Goal: Communication & Community: Answer question/provide support

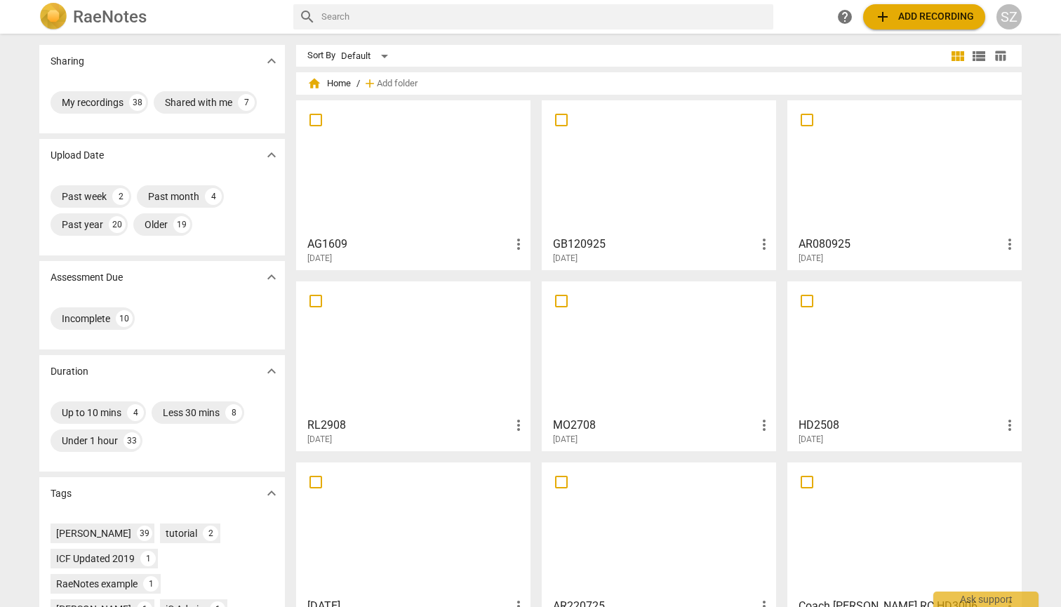
click at [432, 170] on div at bounding box center [413, 167] width 225 height 124
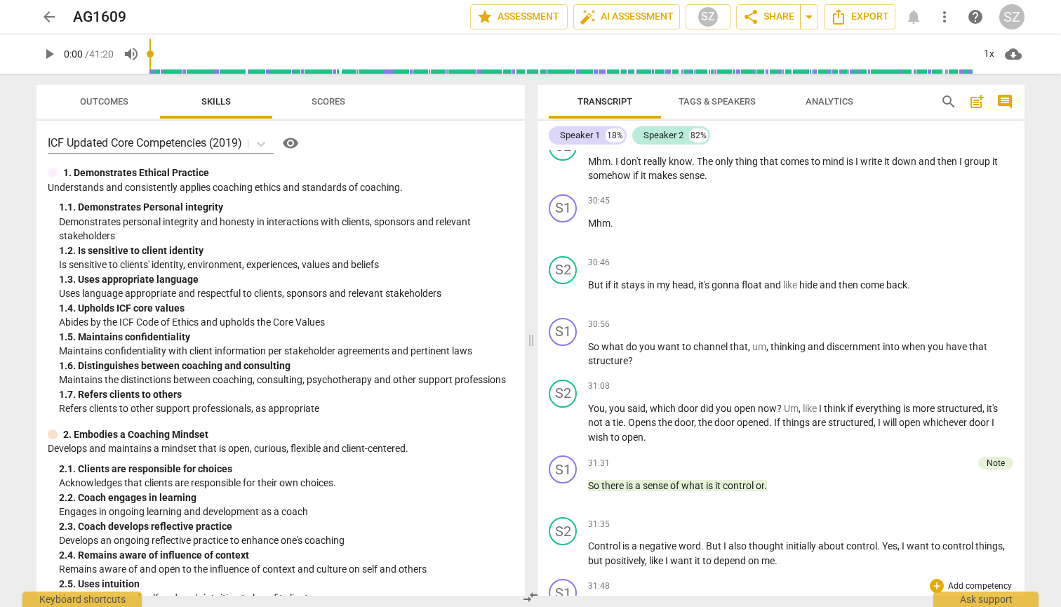
scroll to position [6805, 0]
click at [990, 300] on div "Note" at bounding box center [996, 462] width 18 height 13
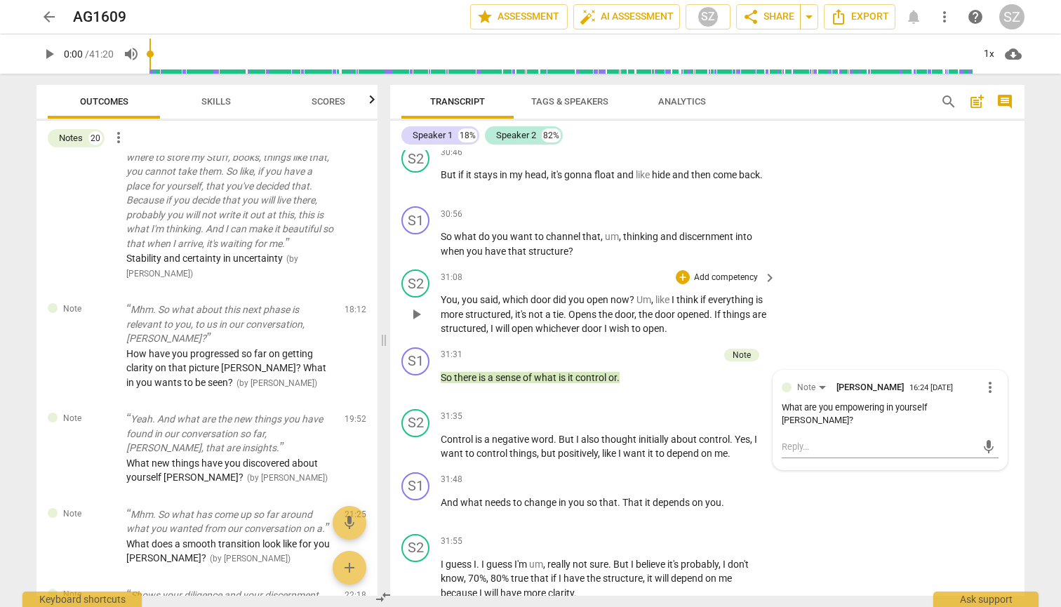
scroll to position [7744, 0]
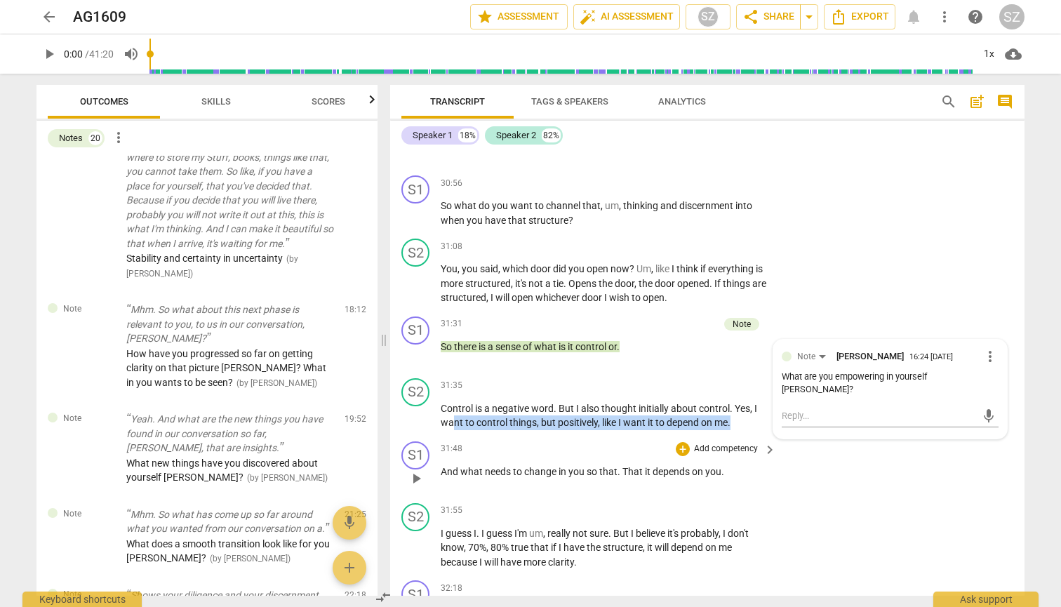
drag, startPoint x: 456, startPoint y: 366, endPoint x: 756, endPoint y: 387, distance: 300.4
click at [756, 300] on div "S1 play_arrow pause 00:00 + Add competency keyboard_arrow_right Thank you . And…" at bounding box center [707, 373] width 634 height 446
click at [762, 300] on icon "button" at bounding box center [761, 348] width 5 height 6
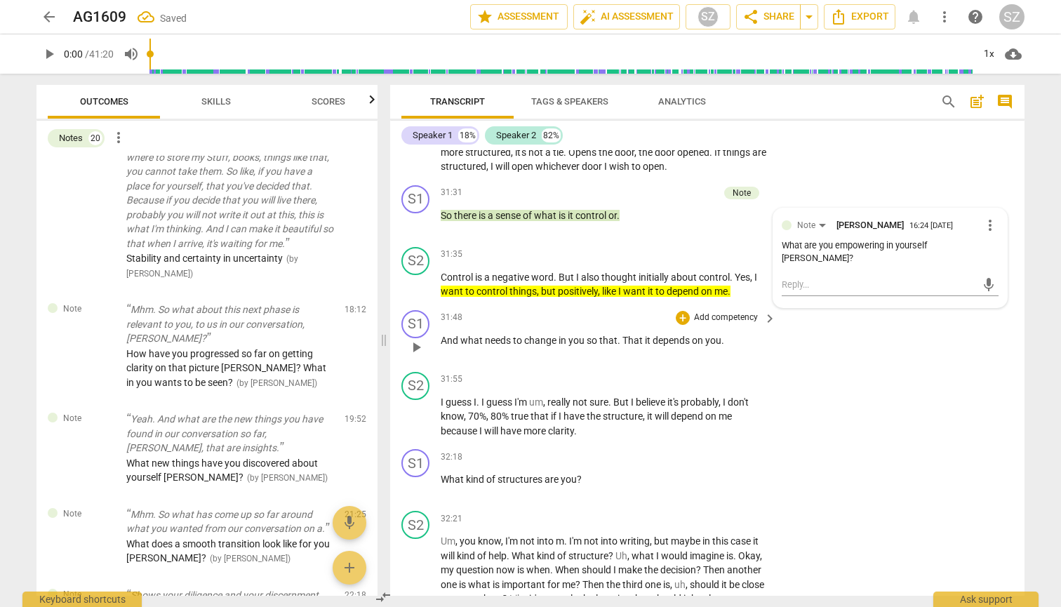
scroll to position [7876, 0]
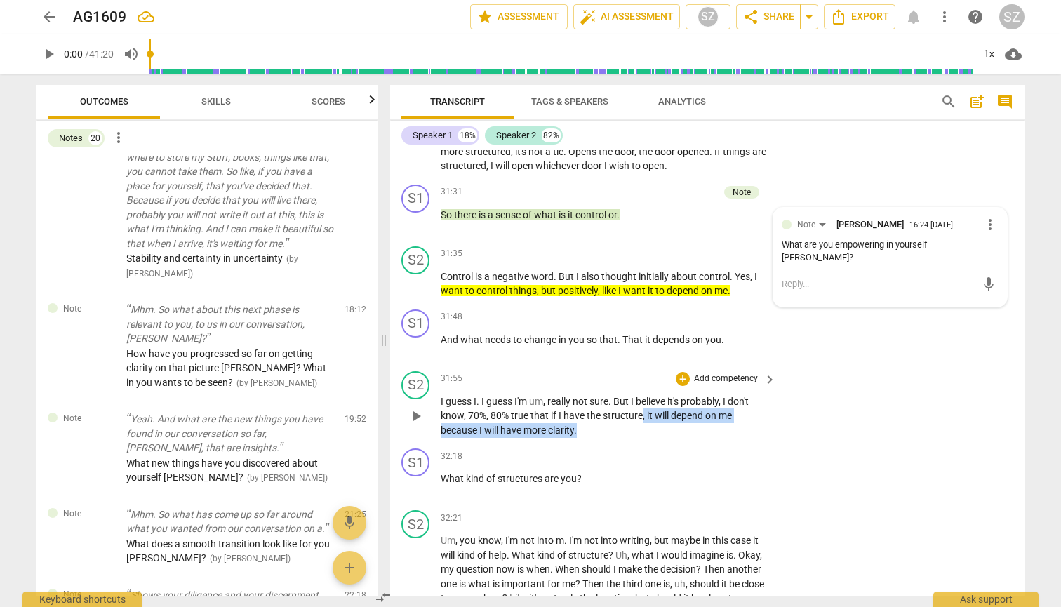
drag, startPoint x: 641, startPoint y: 353, endPoint x: 695, endPoint y: 366, distance: 55.6
click at [695, 300] on p "I guess I . I guess I'm um , really not sure . But I believe it's probably , I …" at bounding box center [605, 416] width 328 height 44
click at [611, 300] on icon "button" at bounding box center [611, 348] width 8 height 10
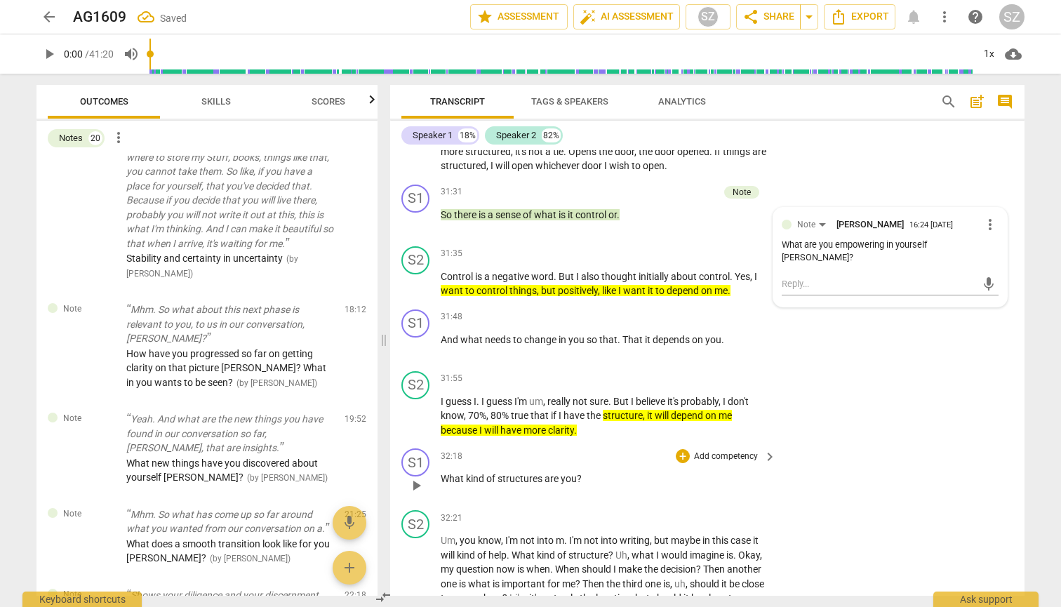
click at [416, 300] on span "play_arrow" at bounding box center [416, 485] width 17 height 17
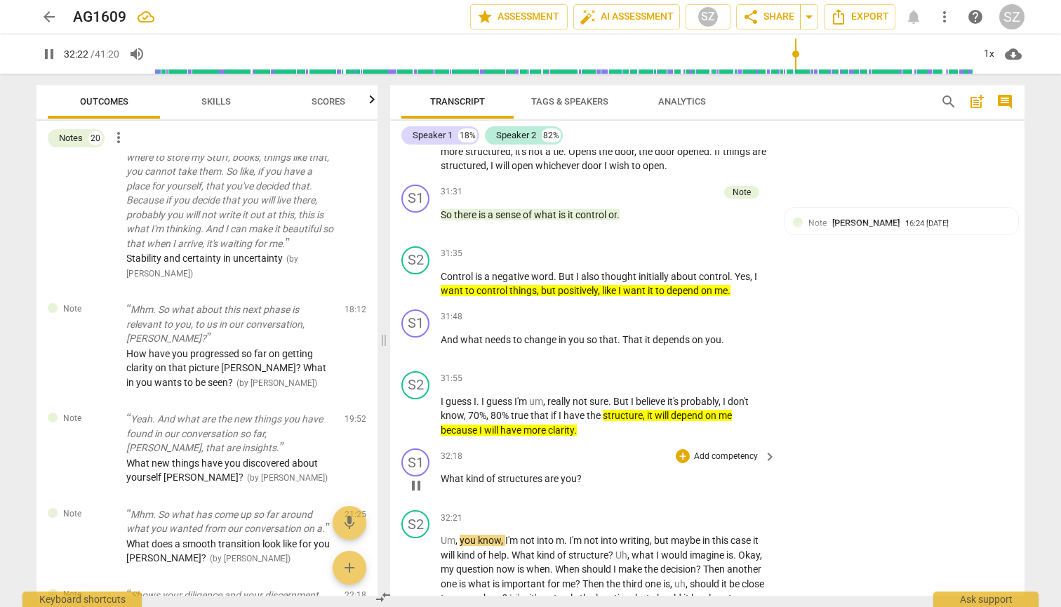
click at [417, 300] on span "pause" at bounding box center [416, 485] width 17 height 17
type input "1943"
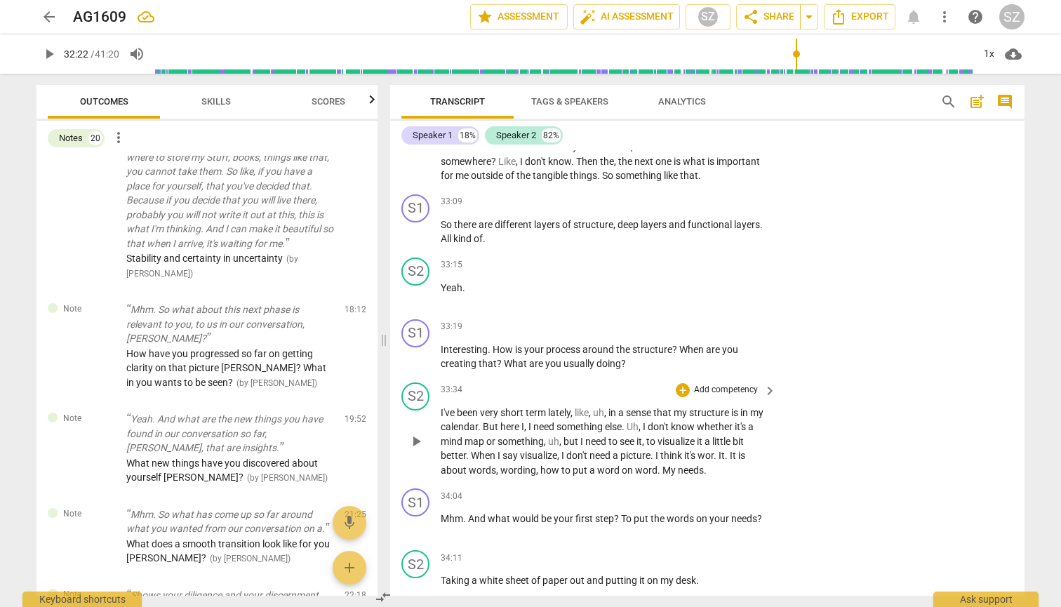
scroll to position [8338, 0]
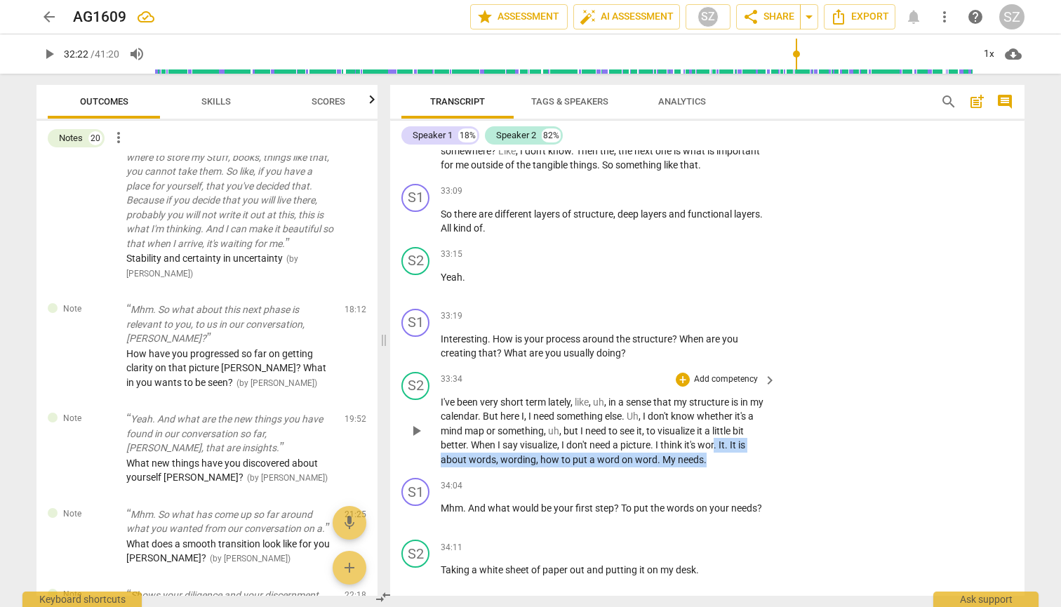
drag, startPoint x: 719, startPoint y: 378, endPoint x: 721, endPoint y: 394, distance: 16.2
click at [721, 300] on p "I've been very short term lately , like , uh , in a sense that my structure is …" at bounding box center [605, 431] width 328 height 72
click at [733, 300] on icon "button" at bounding box center [733, 378] width 5 height 6
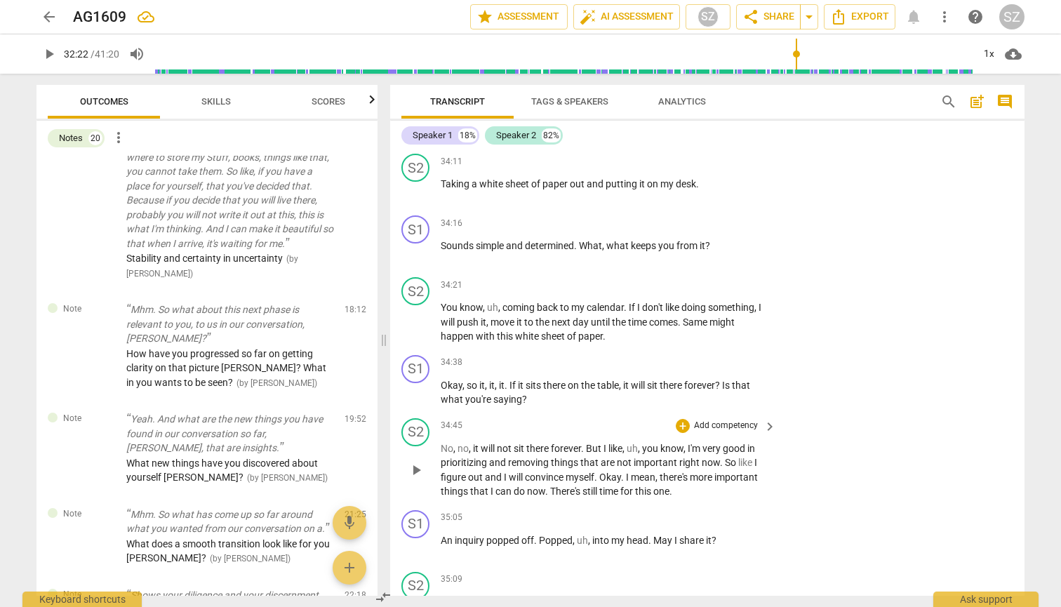
scroll to position [8739, 0]
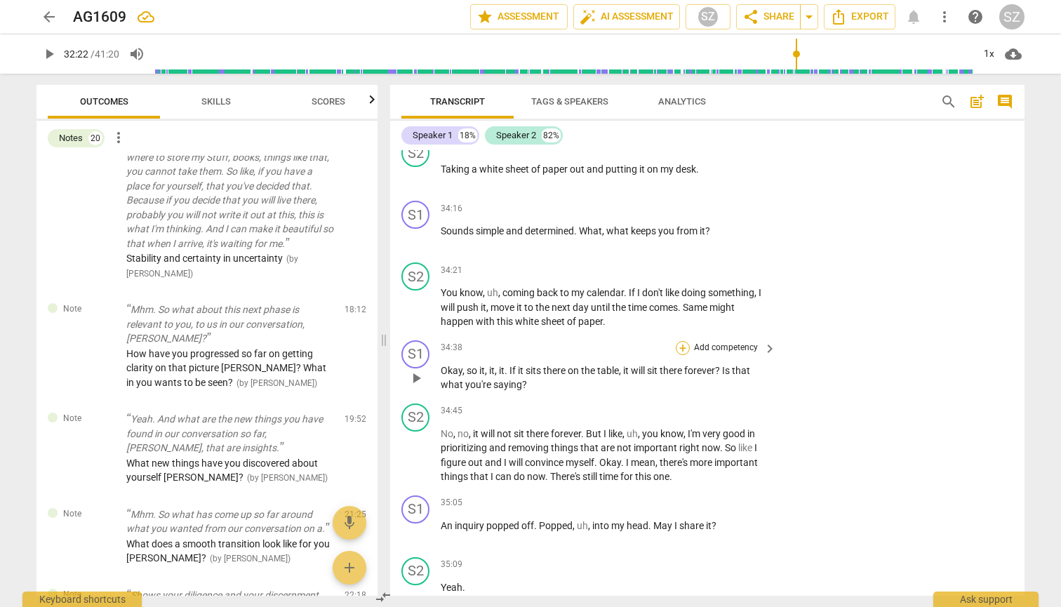
click at [686, 300] on div "+" at bounding box center [683, 348] width 14 height 14
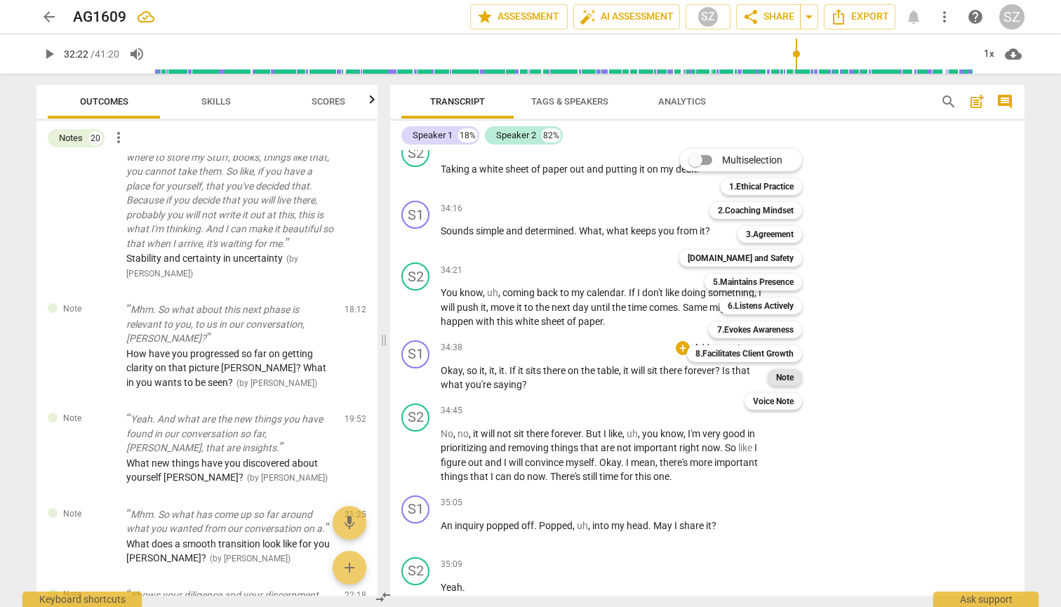
click at [783, 300] on b "Note" at bounding box center [785, 377] width 18 height 17
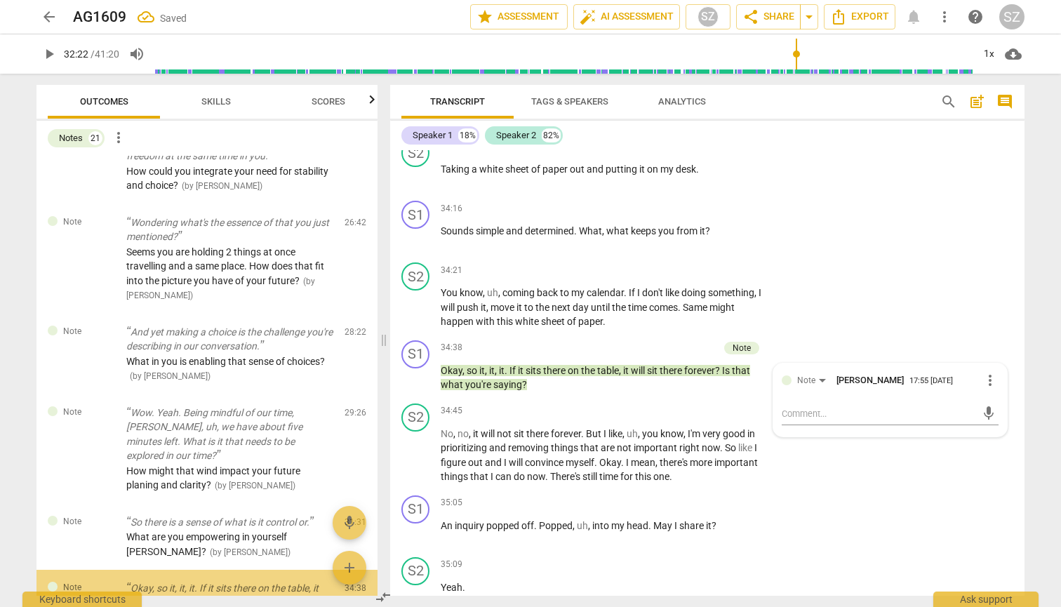
scroll to position [1843, 0]
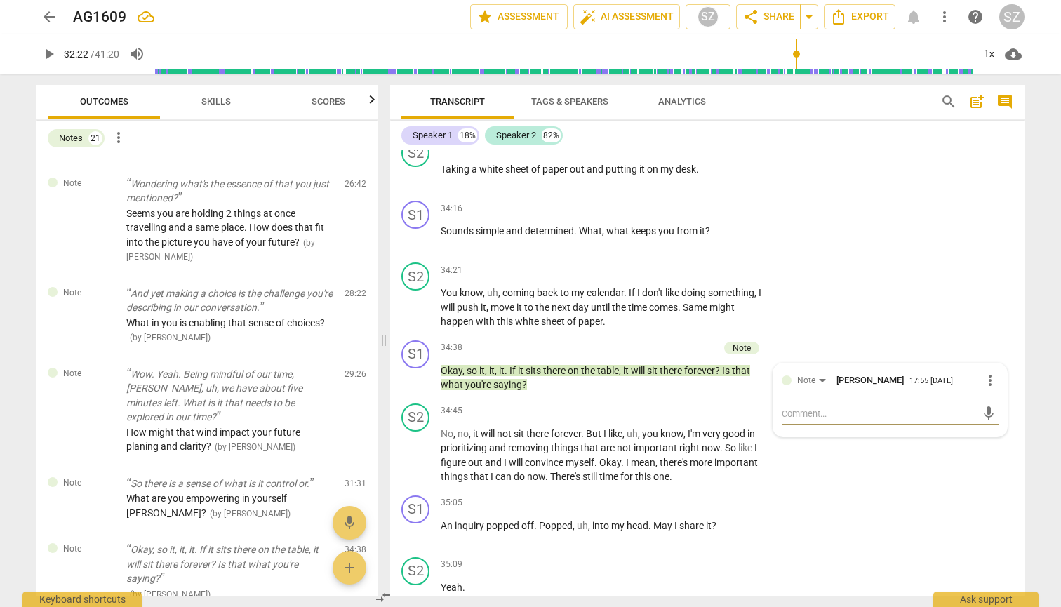
type textarea "H"
type textarea "HO"
type textarea "H"
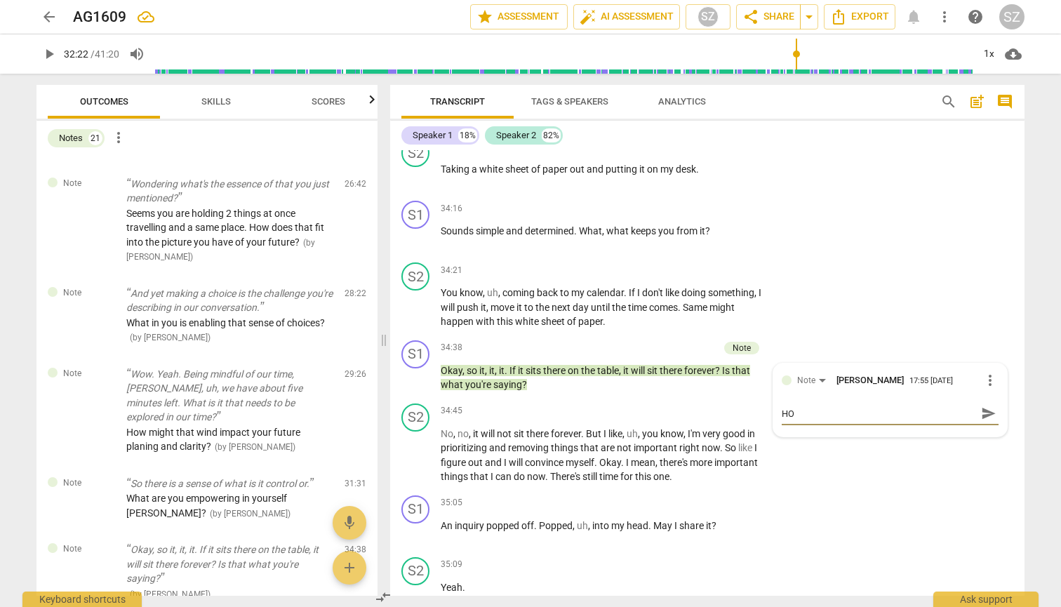
type textarea "H"
type textarea "Hw"
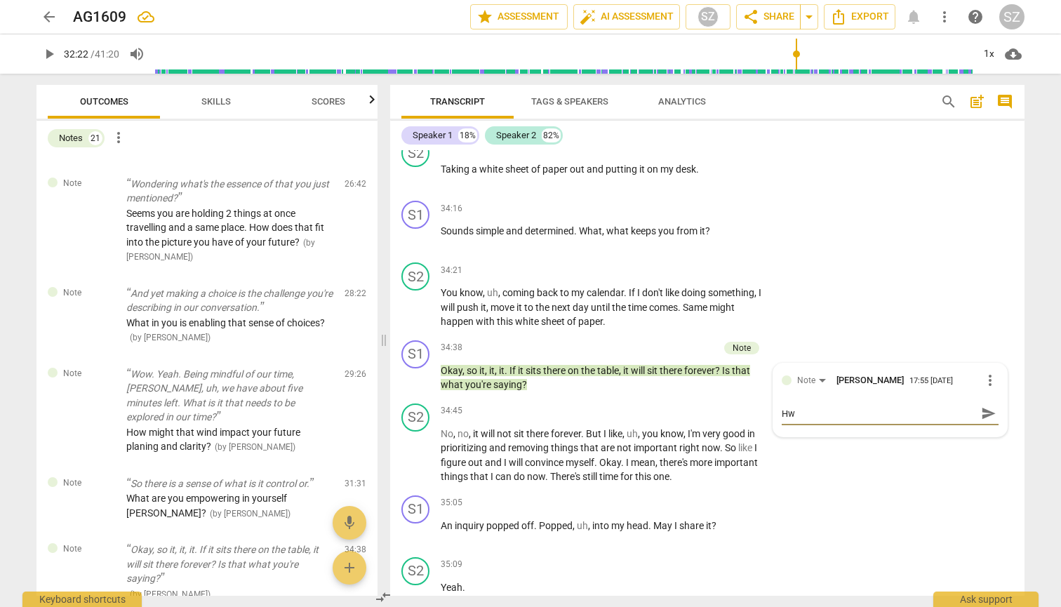
type textarea "Hw c"
type textarea "Hw"
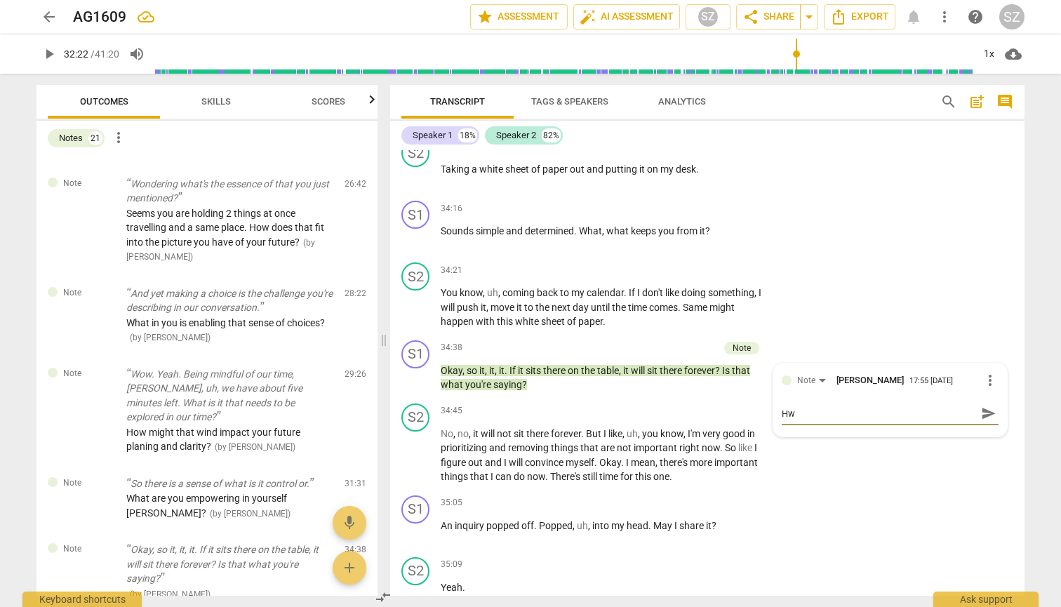
type textarea "Hw"
type textarea "H"
type textarea "Ho"
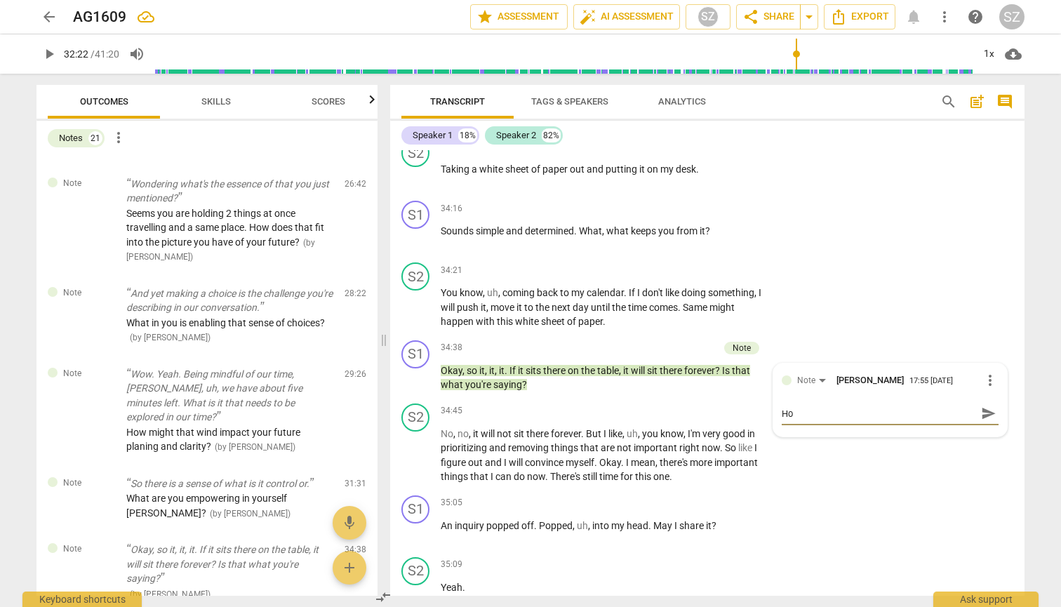
type textarea "How"
type textarea "How m"
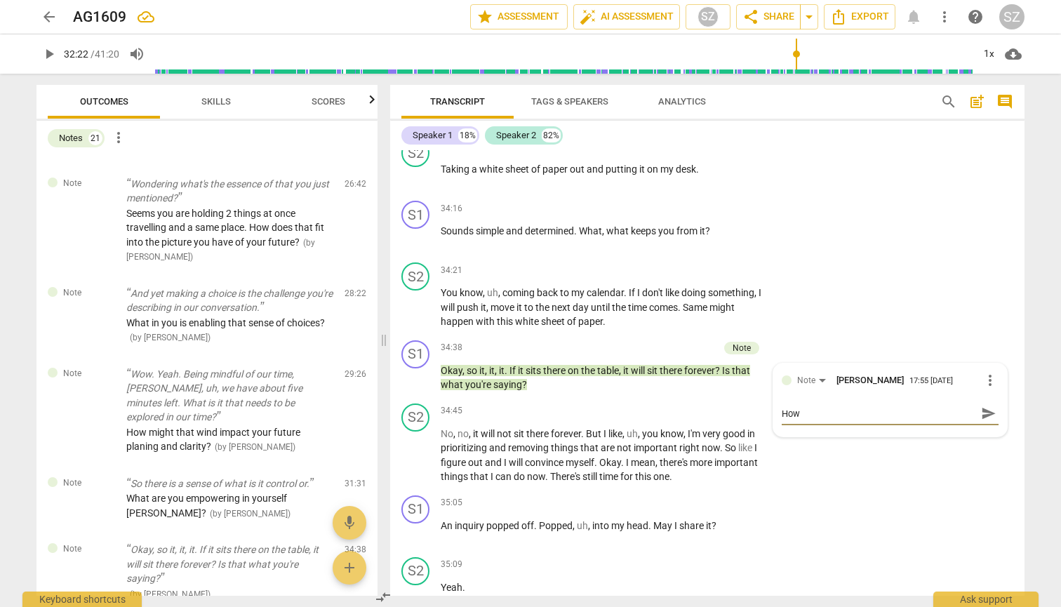
type textarea "How m"
type textarea "How mi"
type textarea "How mig"
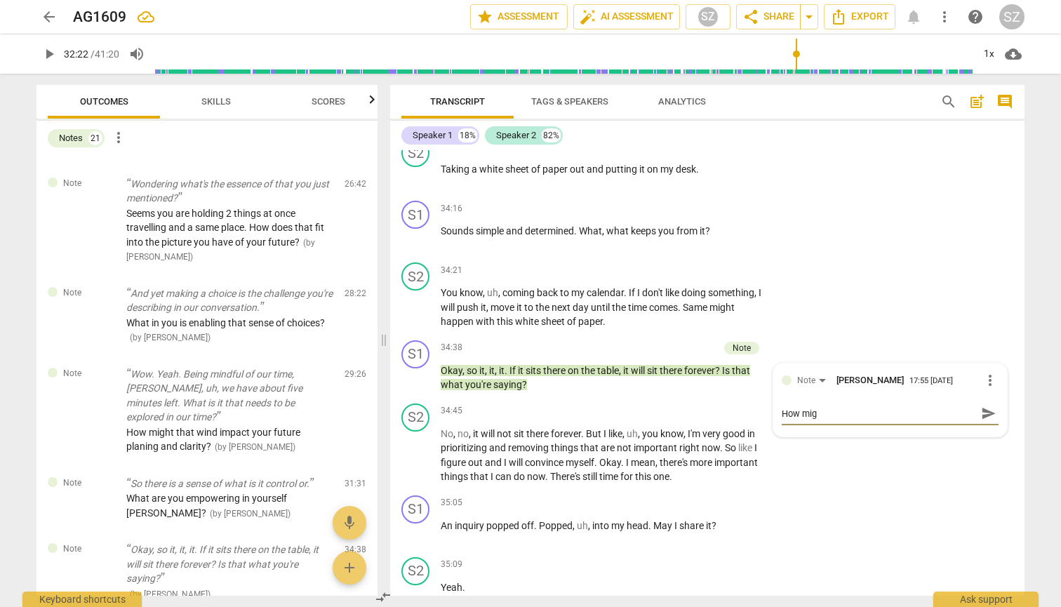
type textarea "How migh"
type textarea "How might"
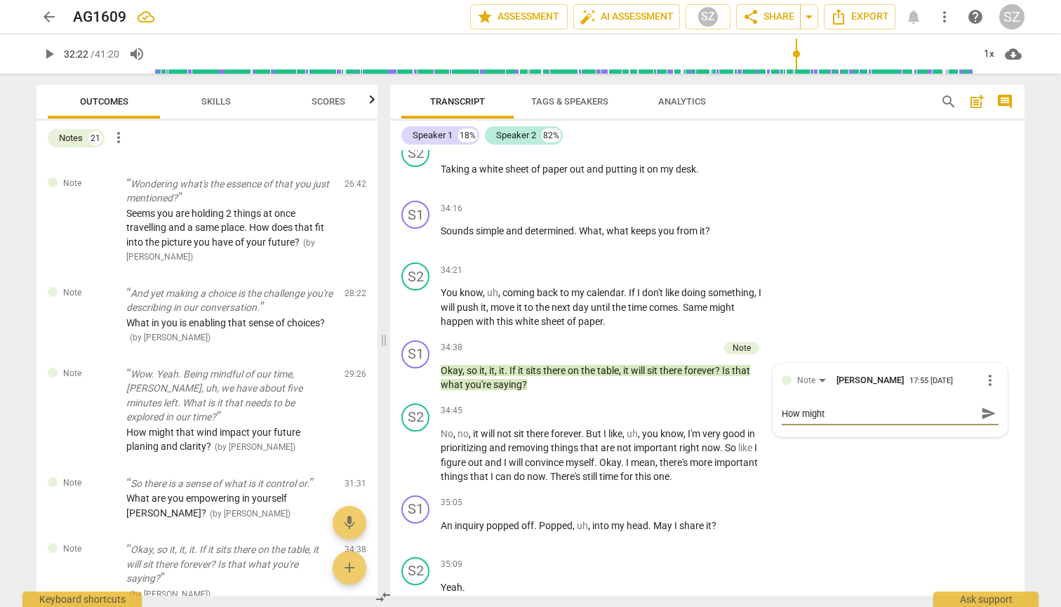
type textarea "How might"
type textarea "How might y"
type textarea "How might yo"
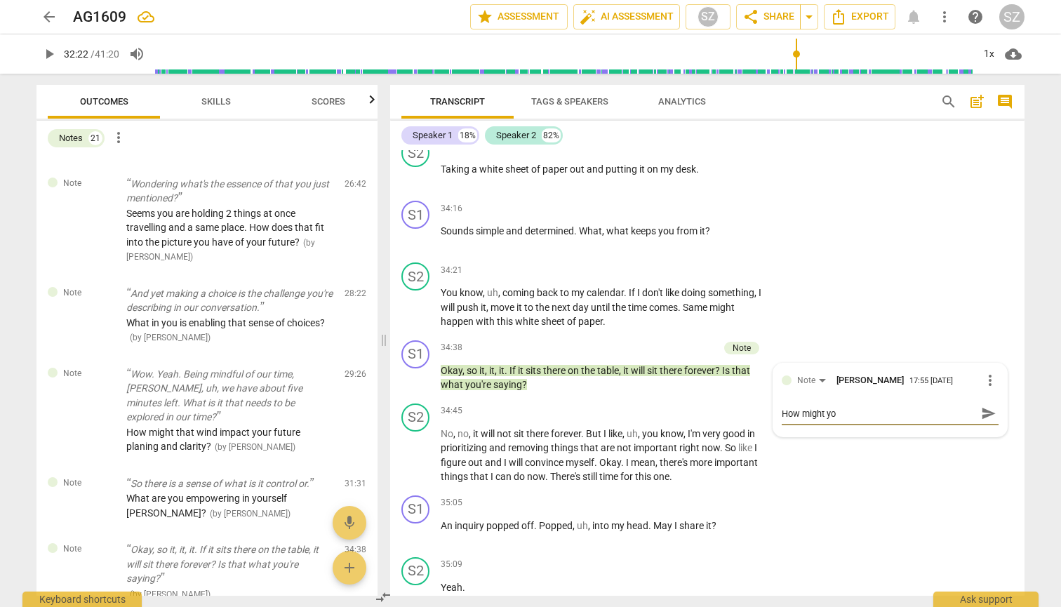
type textarea "How might you"
type textarea "How might you d"
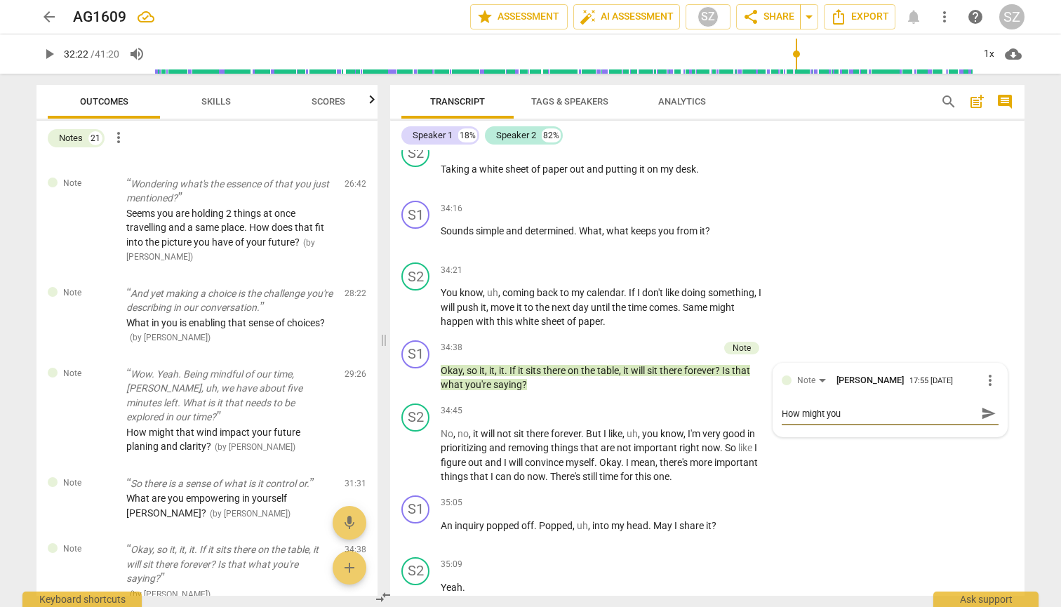
type textarea "How might you d"
type textarea "How might you de"
type textarea "How might you dep"
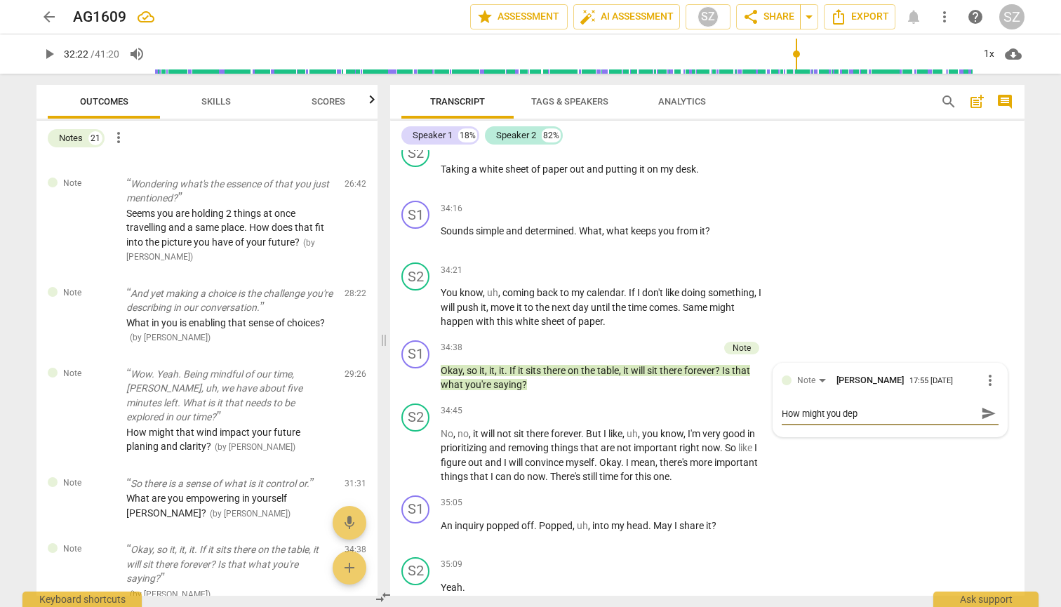
type textarea "How might you depe"
type textarea "How might you [MEDICAL_DATA]"
type textarea "How might you depend"
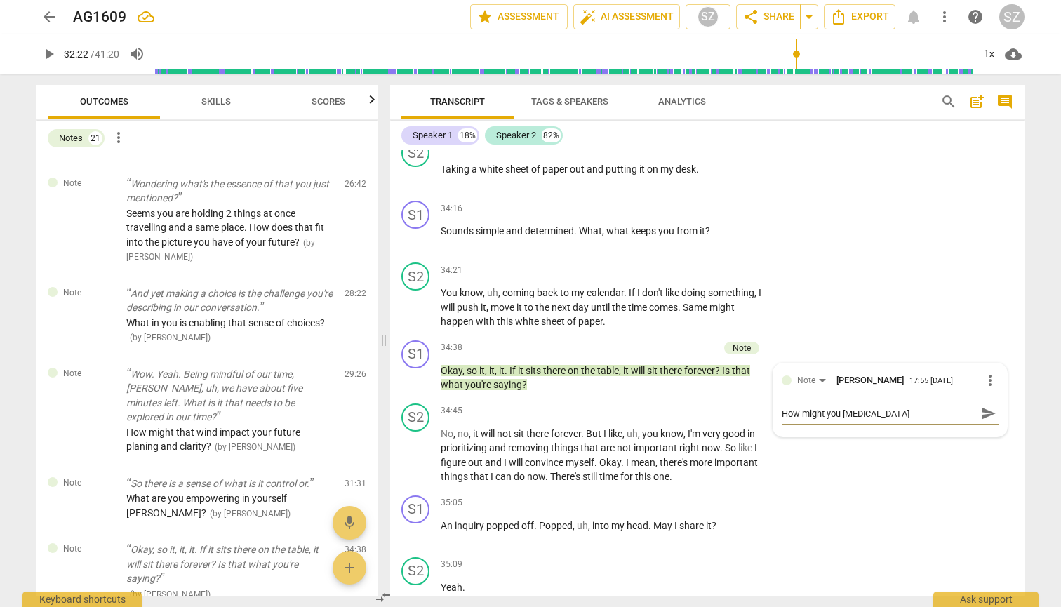
type textarea "How might you depend"
type textarea "How might you depend o"
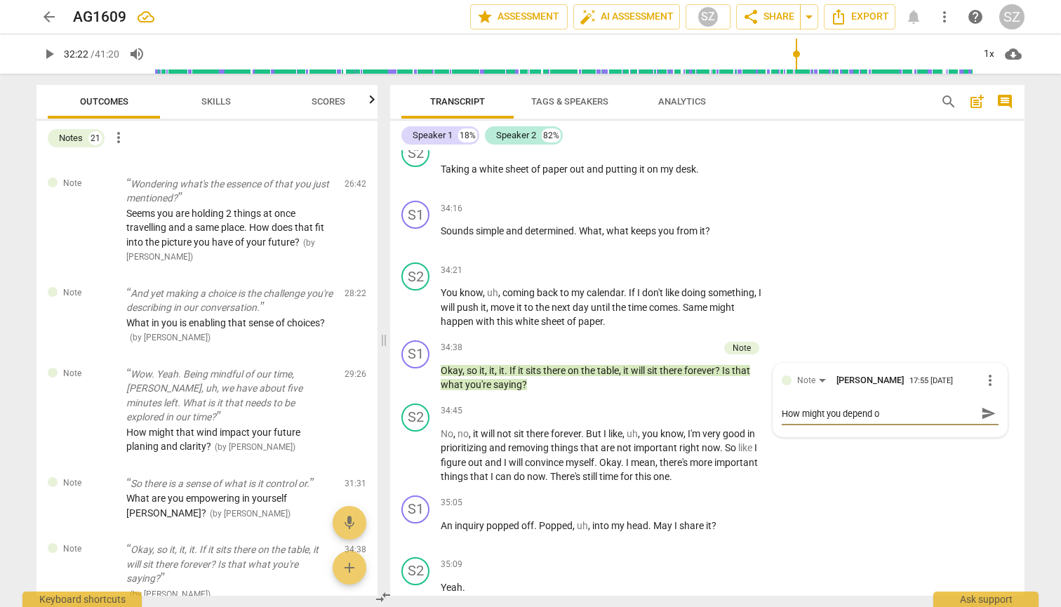
type textarea "How might you depend on"
type textarea "How might you depend on y"
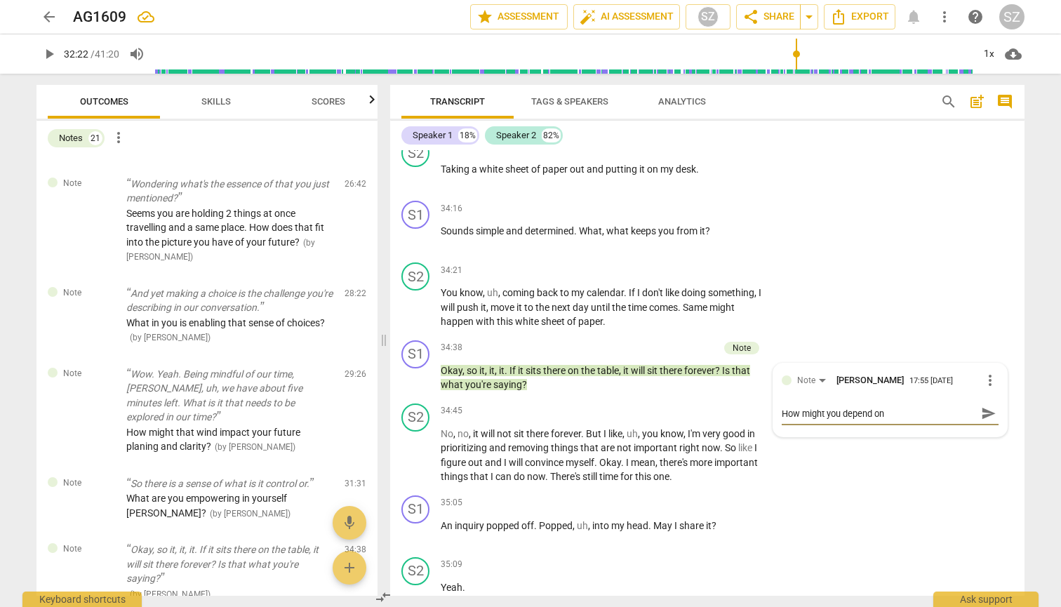
type textarea "How might you depend on y"
type textarea "How might you depend on yo"
type textarea "How might you depend on you"
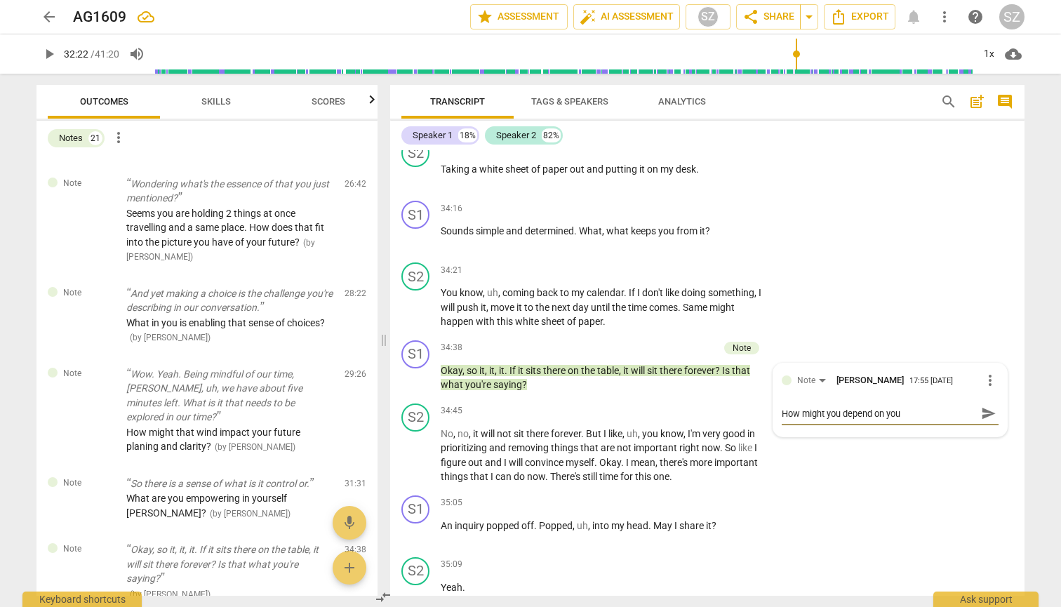
type textarea "How might you depend on your"
type textarea "How might you depend on yours"
type textarea "How might you depend on yourse"
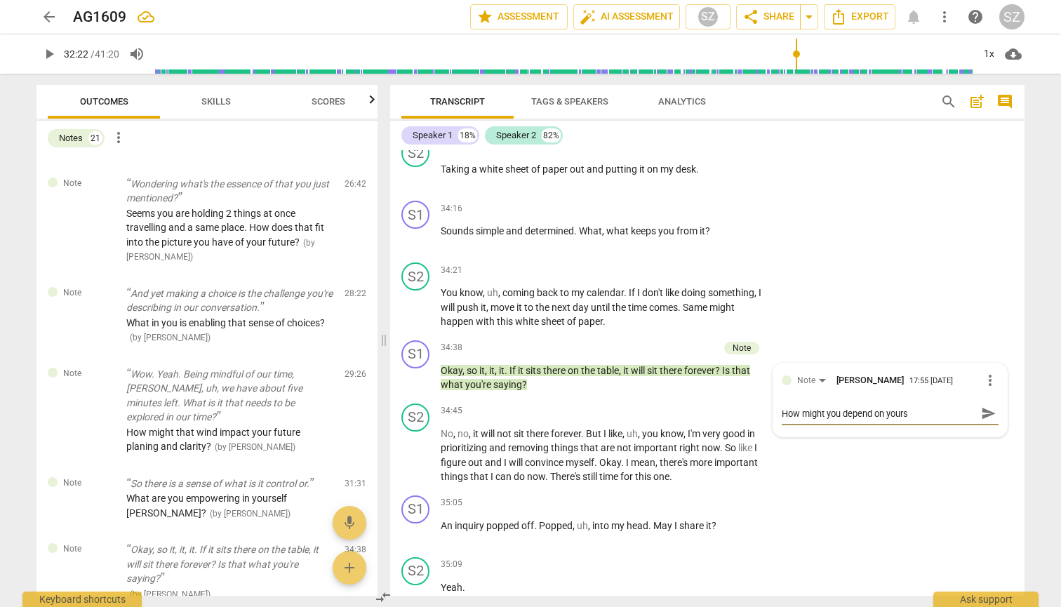
type textarea "How might you depend on yourse"
type textarea "How might you depend on yoursel"
type textarea "How might you depend on yourself"
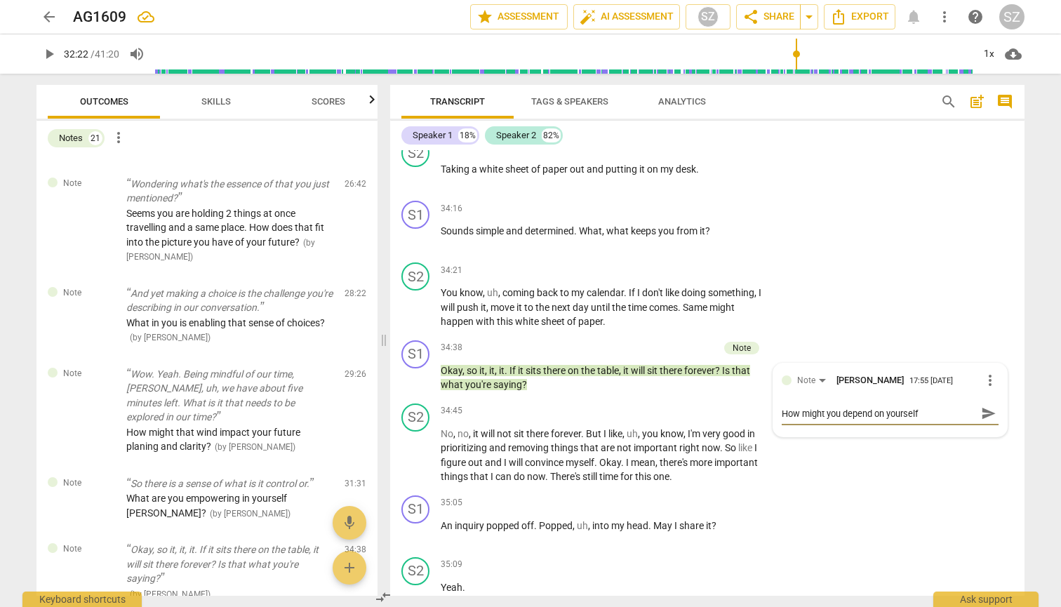
type textarea "How might you depend on yourself"
type textarea "How might you depend on yourself w"
type textarea "How might you depend on yourself wi"
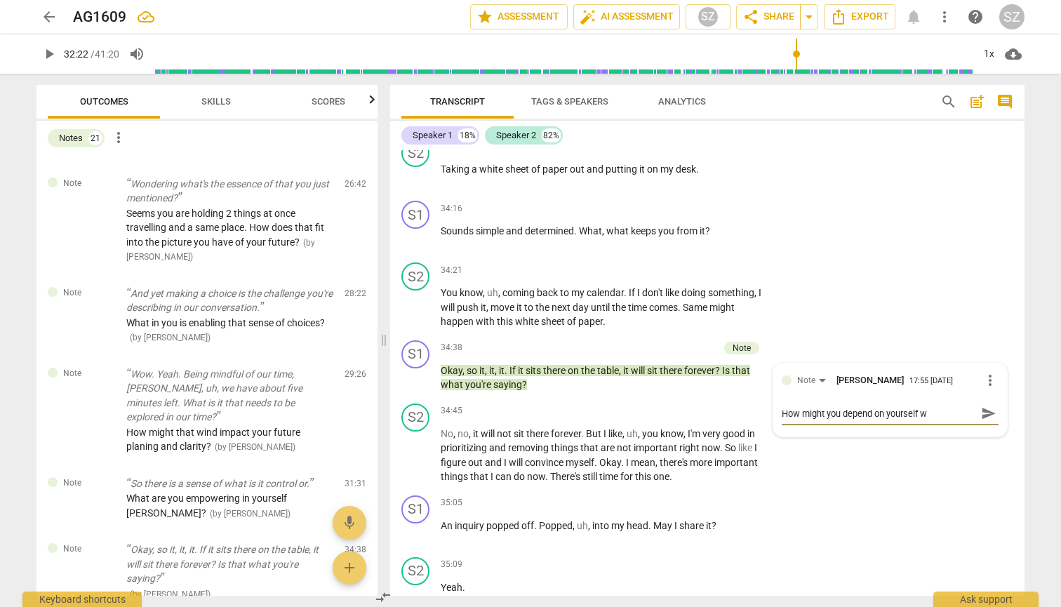
type textarea "How might you depend on yourself wi"
type textarea "How might you depend on yourself wit"
type textarea "How might you depend on yourself with"
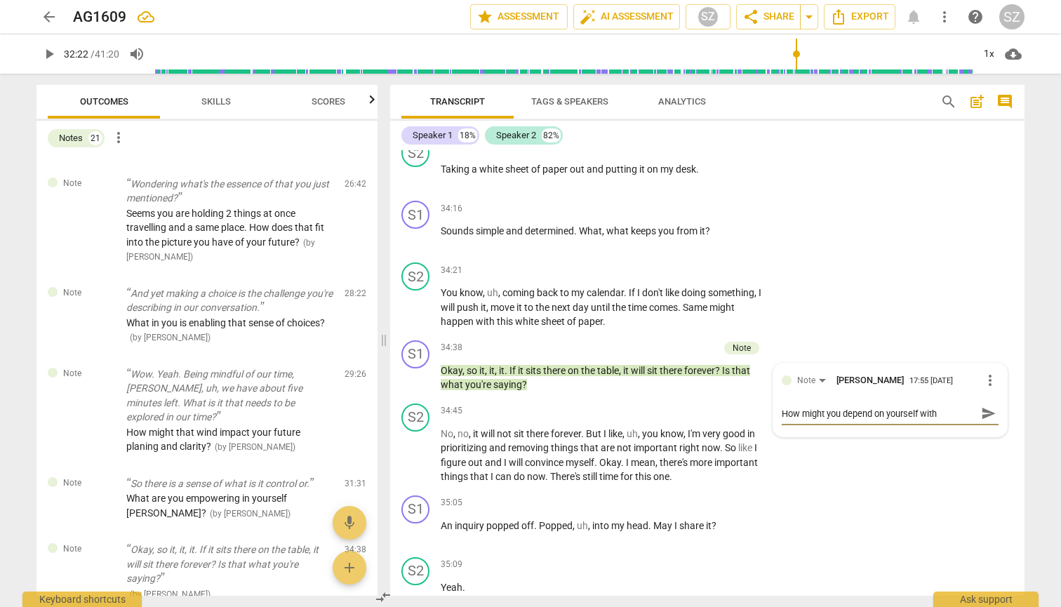
type textarea "How might you depend on yourself with"
type textarea "How might you depend on yourself with t"
type textarea "How might you depend on yourself with th"
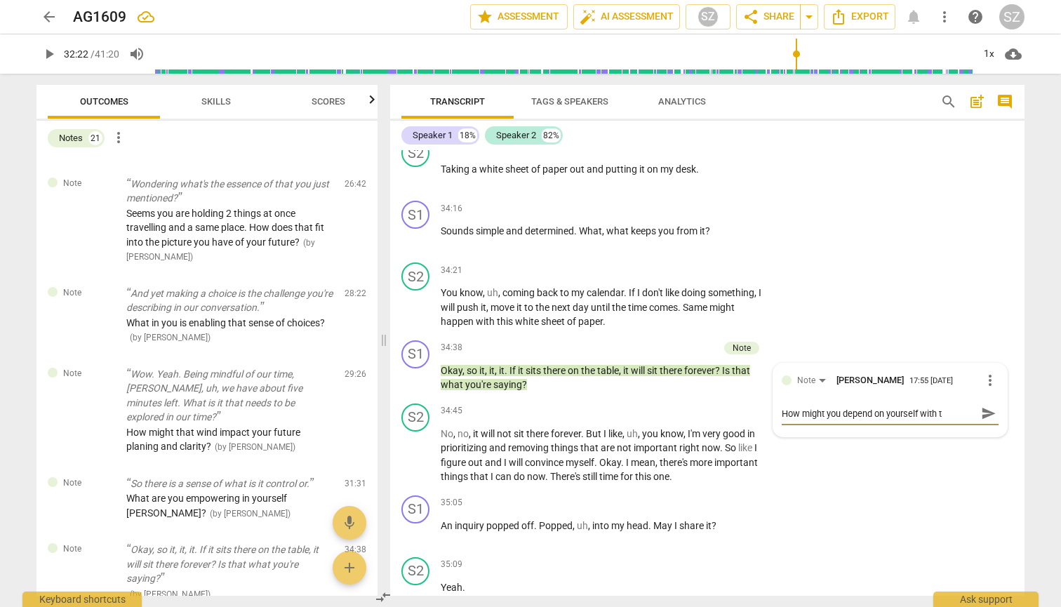
type textarea "How might you depend on yourself with th"
type textarea "How might you depend on yourself with tha"
type textarea "How might you depend on yourself with that"
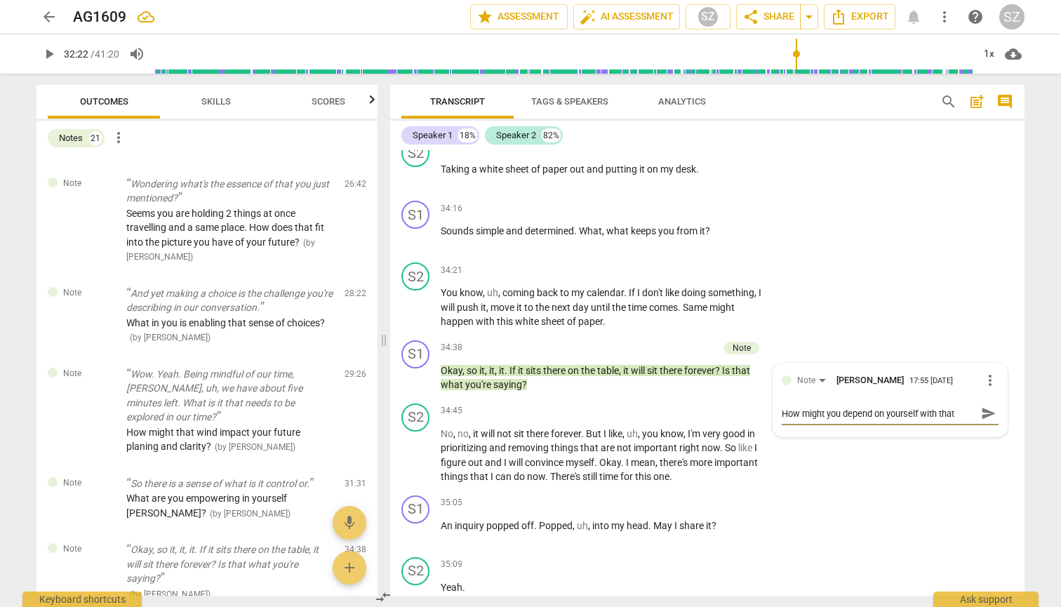
type textarea "How might you depend on yourself with that"
type textarea "How might you depend on yourself with that p"
type textarea "How might you depend on yourself with that pa"
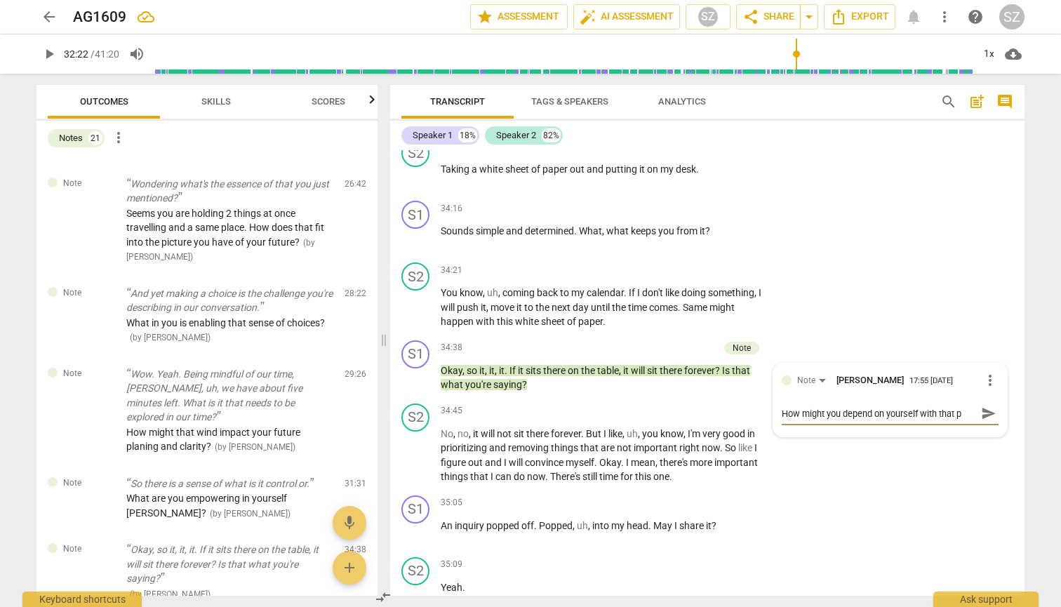
type textarea "How might you depend on yourself with that pa"
type textarea "How might you depend on yourself with that pat"
type textarea "How might you depend on yourself with that [PERSON_NAME]"
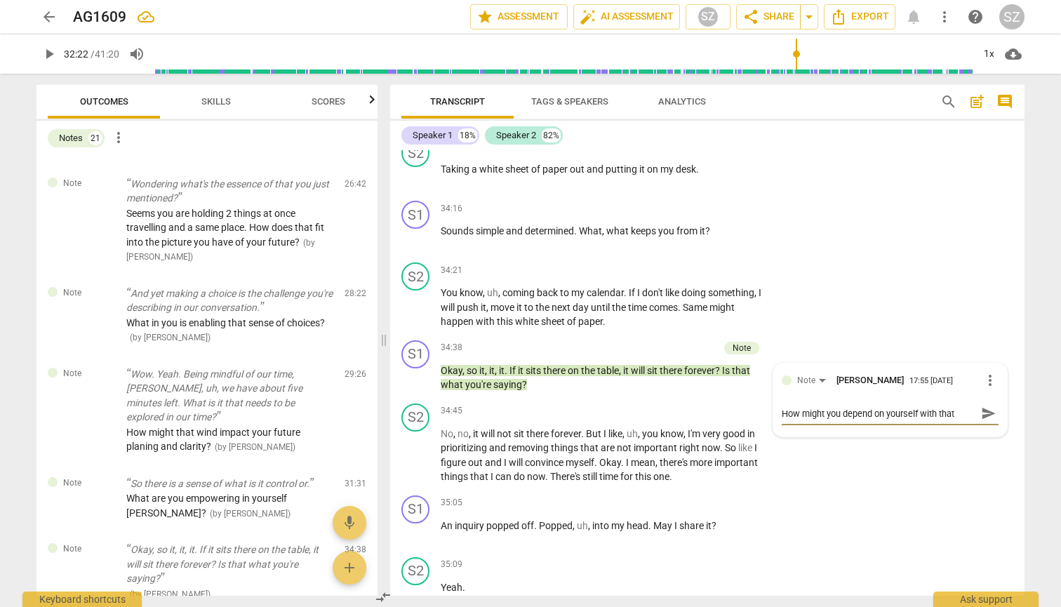
scroll to position [12, 0]
type textarea "How might you depend on yourself with that pater"
type textarea "How might you depend on yourself with that [PERSON_NAME]"
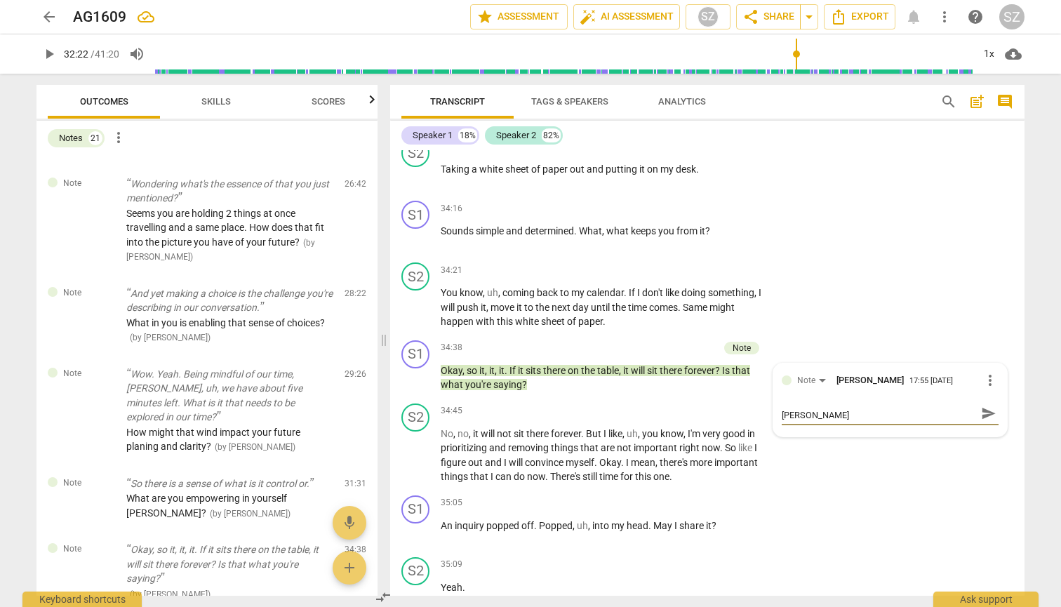
type textarea "How might you depend on yourself with that pat"
type textarea "How might you depend on yourself with that pa"
type textarea "How might you depend on yourself with that pap"
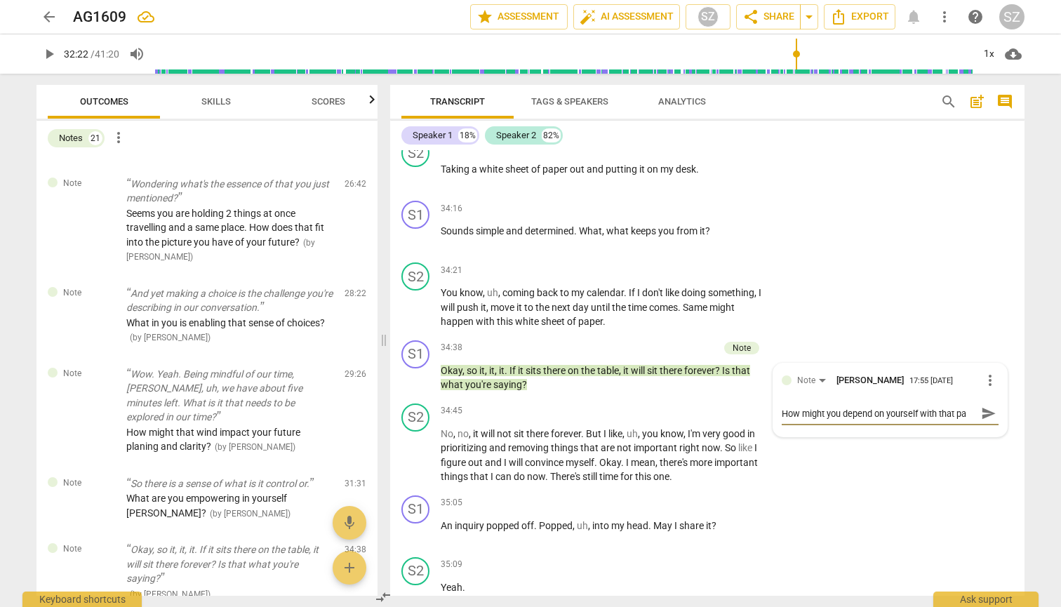
type textarea "How might you depend on yourself with that pap"
type textarea "How might you depend on yourself with that [PERSON_NAME]"
type textarea "How might you depend on yourself with that paper"
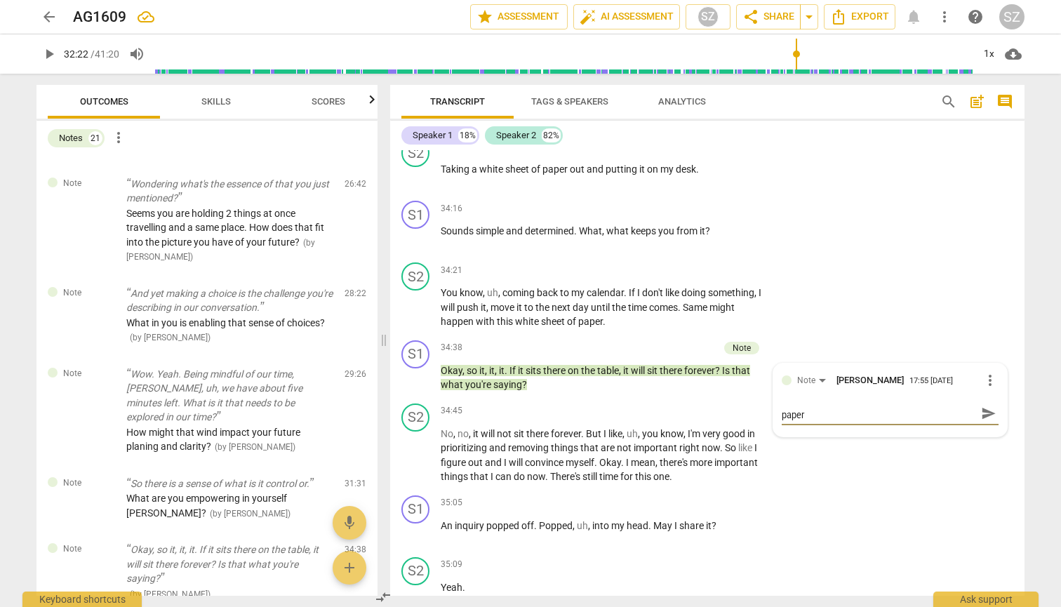
type textarea "How might you depend on yourself with that paper?"
click at [984, 300] on span "send" at bounding box center [988, 413] width 15 height 15
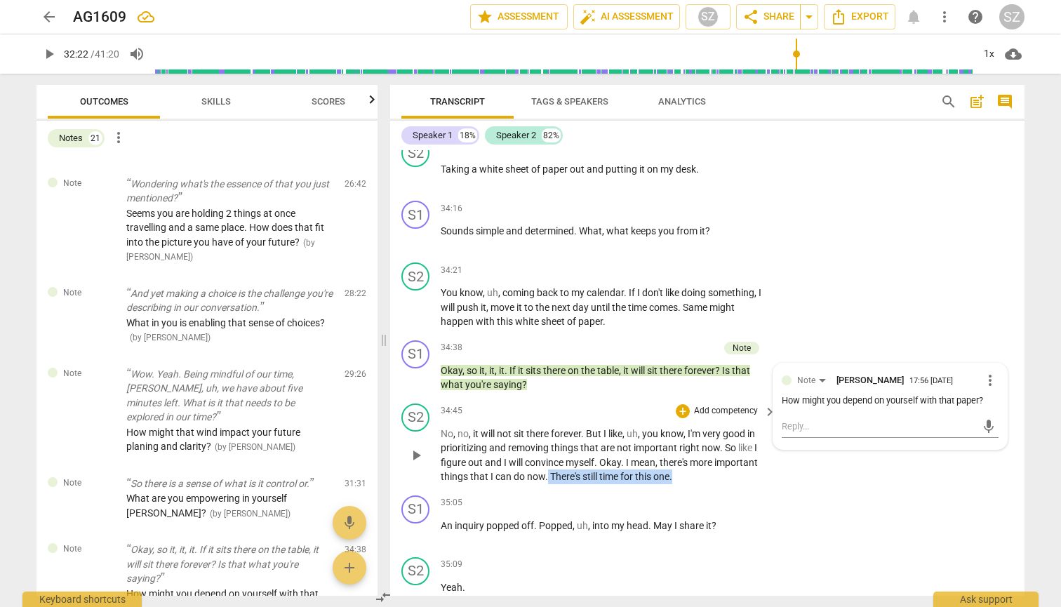
drag, startPoint x: 548, startPoint y: 403, endPoint x: 684, endPoint y: 409, distance: 136.3
click at [684, 300] on p "No , no , it will not sit there forever . But I like , uh , you know , I'm very…" at bounding box center [605, 456] width 328 height 58
click at [703, 300] on icon "button" at bounding box center [704, 392] width 5 height 6
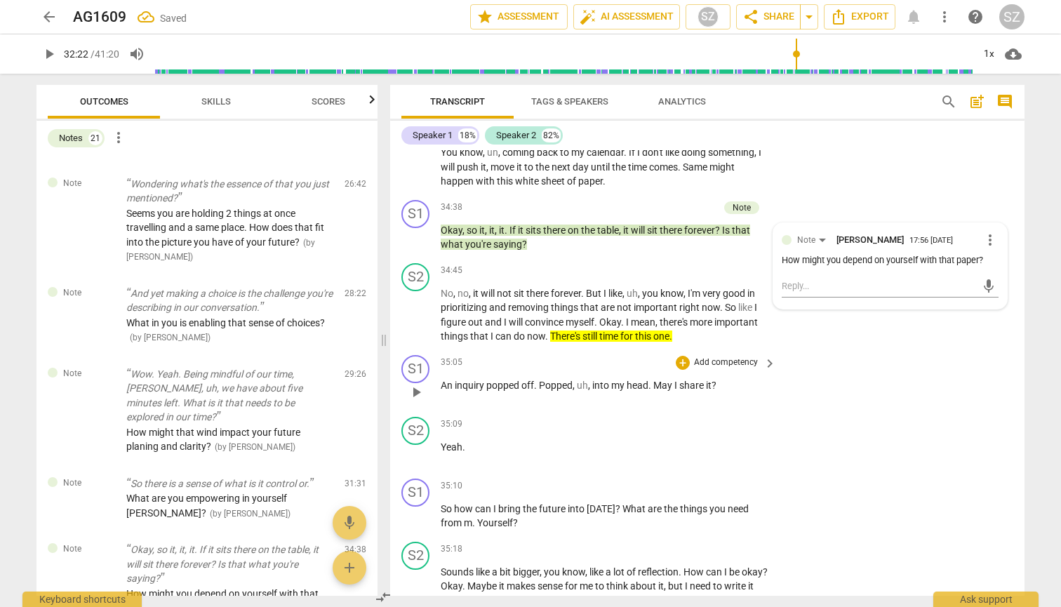
scroll to position [8885, 0]
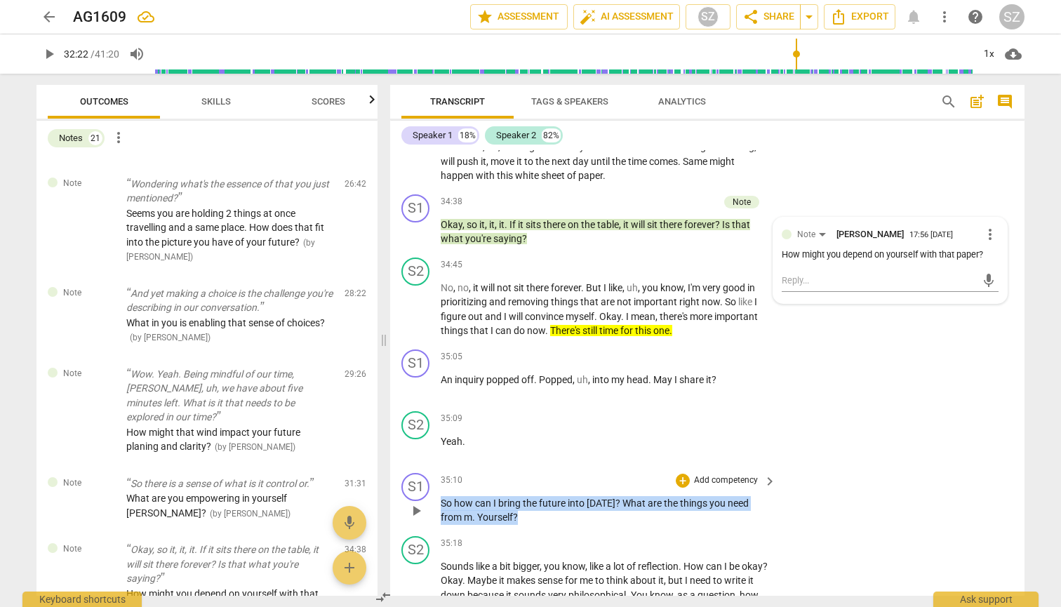
drag, startPoint x: 437, startPoint y: 433, endPoint x: 532, endPoint y: 444, distance: 95.4
click at [532, 300] on div "S1 play_arrow pause 35:10 + Add competency keyboard_arrow_right So how can I br…" at bounding box center [707, 498] width 634 height 63
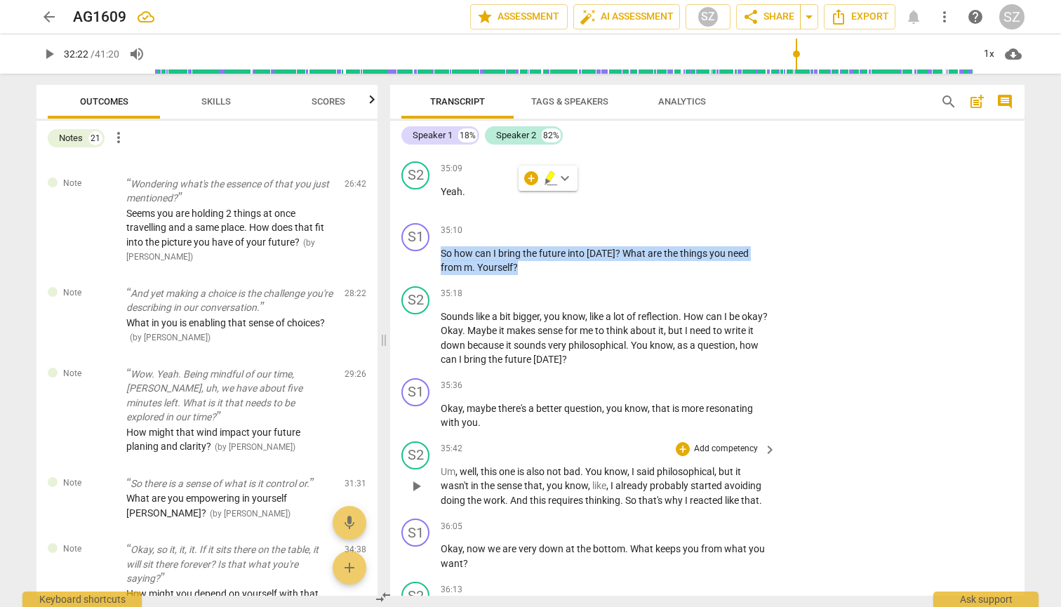
scroll to position [9136, 0]
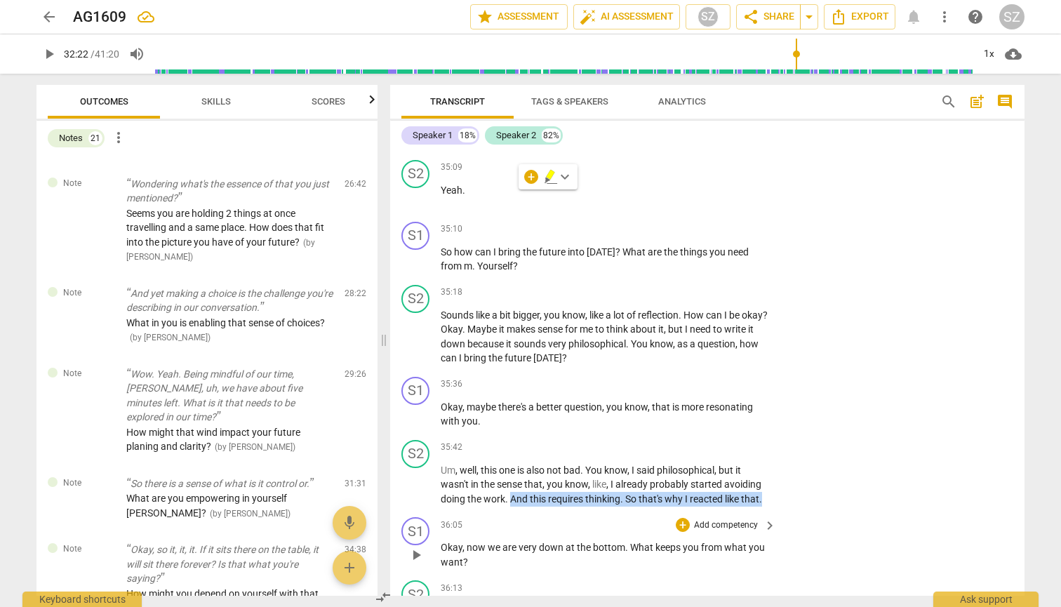
drag, startPoint x: 509, startPoint y: 427, endPoint x: 630, endPoint y: 440, distance: 121.3
click at [630, 300] on div "S1 play_arrow pause 00:00 + Add competency keyboard_arrow_right Thank you . And…" at bounding box center [707, 373] width 634 height 446
click at [793, 300] on icon "button" at bounding box center [795, 404] width 8 height 10
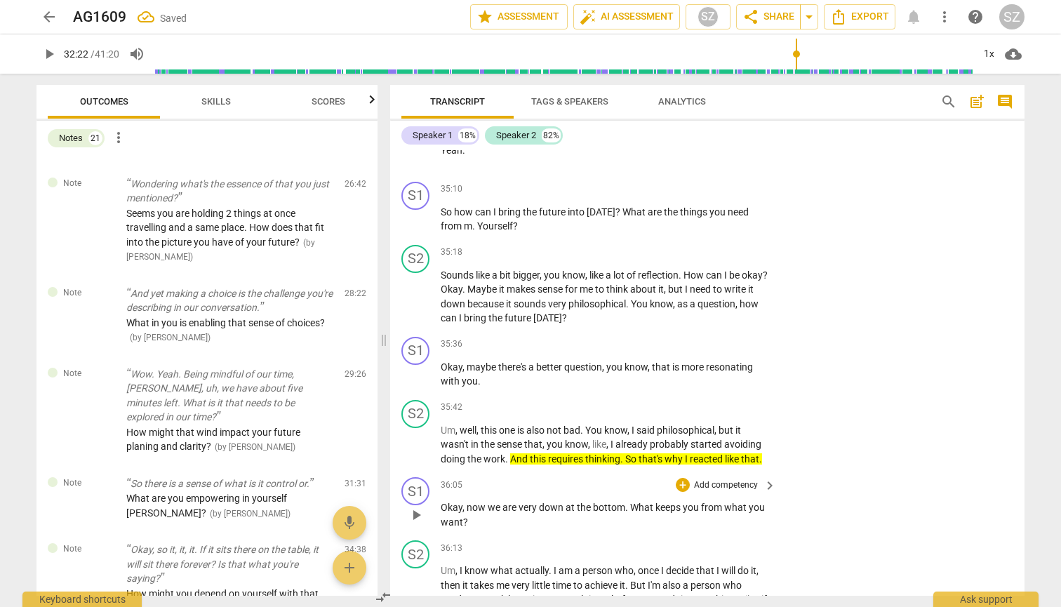
scroll to position [9181, 0]
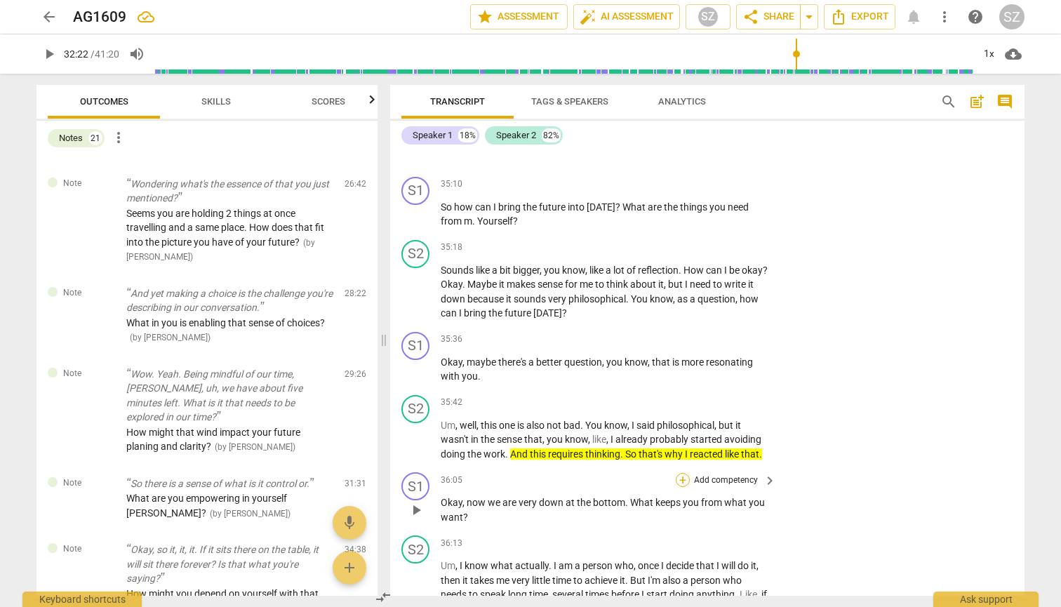
click at [681, 300] on div "+" at bounding box center [683, 480] width 14 height 14
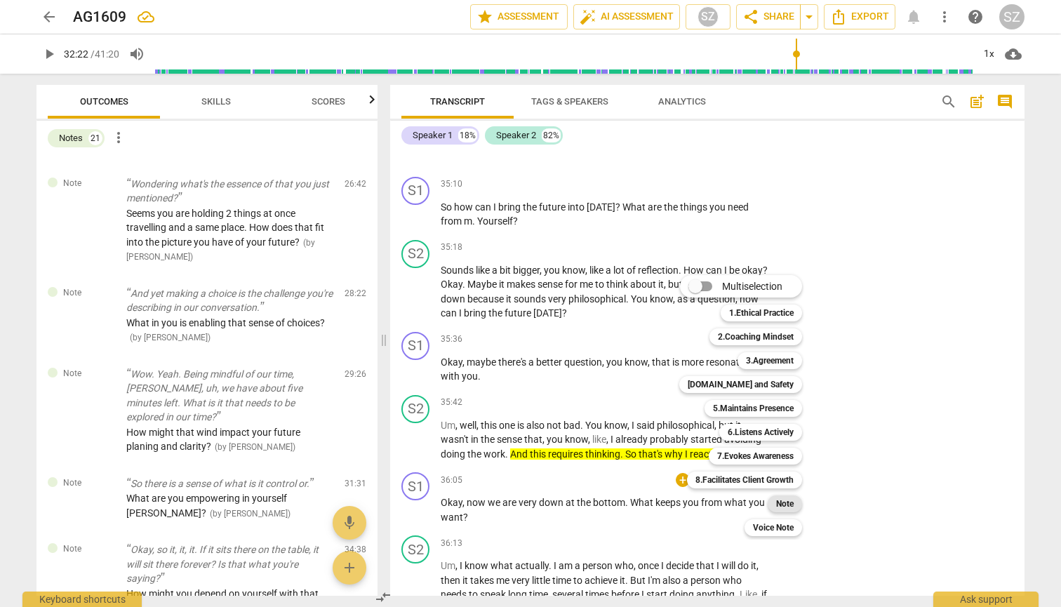
click at [790, 300] on b "Note" at bounding box center [785, 503] width 18 height 17
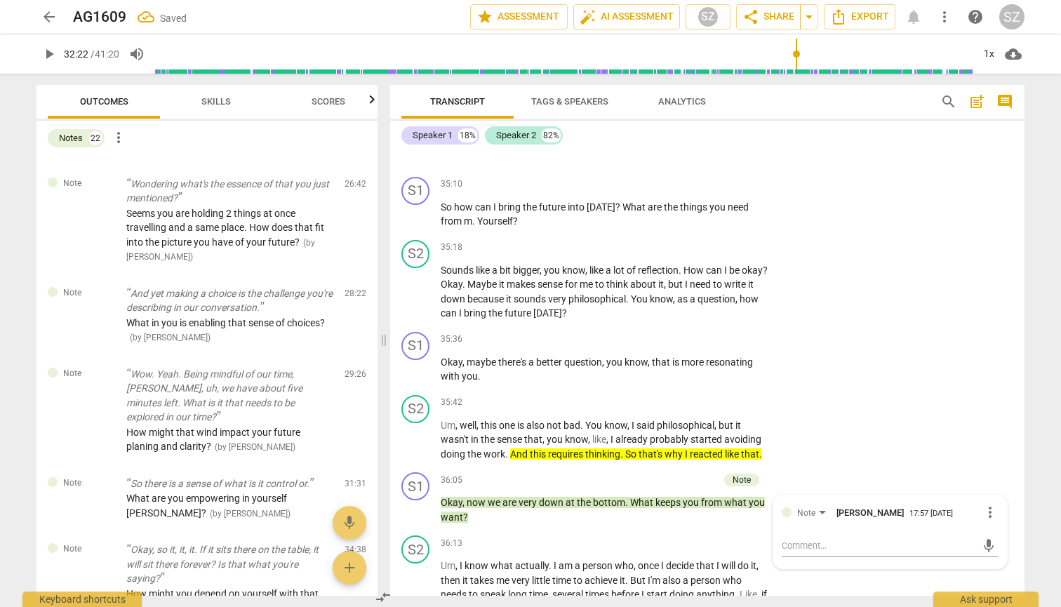
scroll to position [1922, 0]
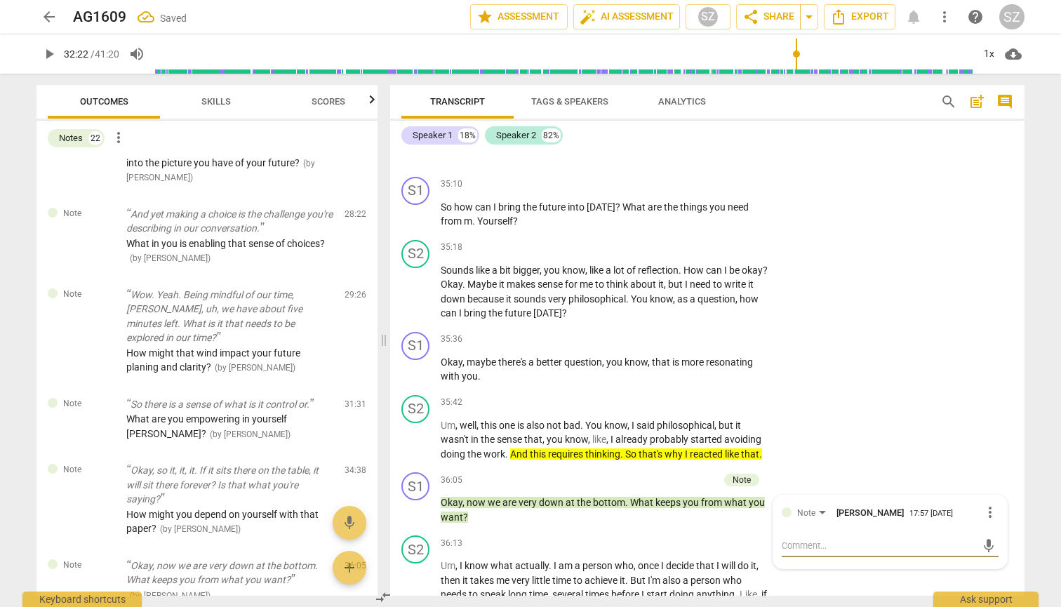
type textarea "W"
type textarea "Wa"
type textarea "Wah"
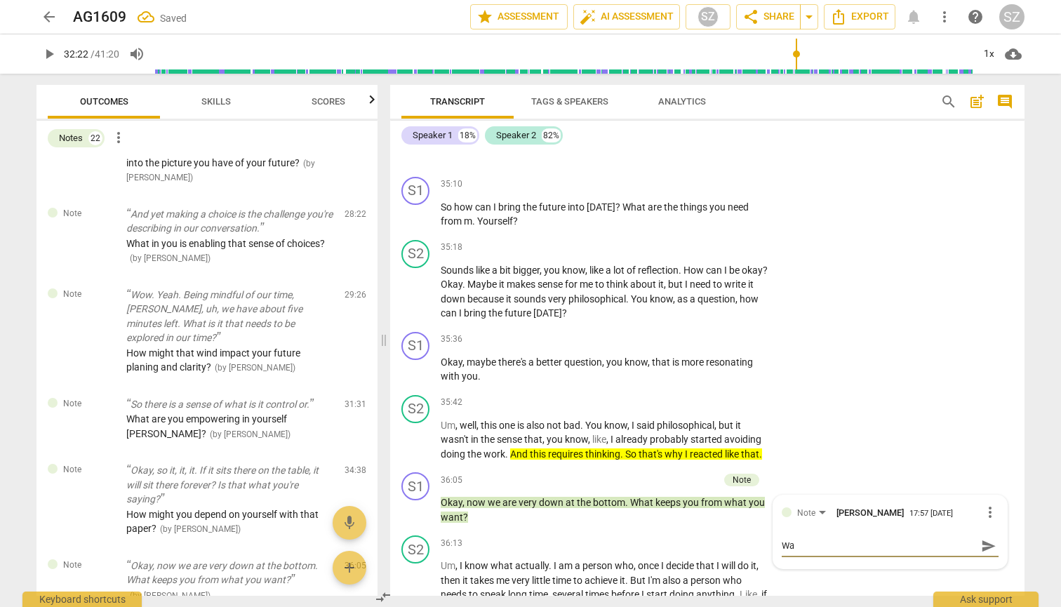
type textarea "Wah"
type textarea "Waht"
type textarea "What"
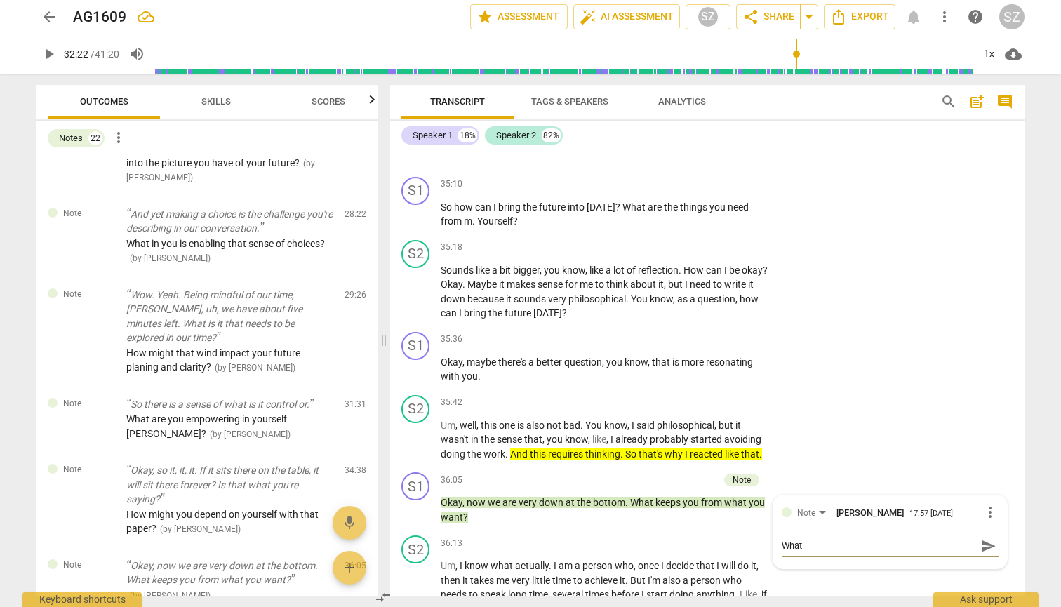
type textarea "What a"
type textarea "What ar"
type textarea "What are"
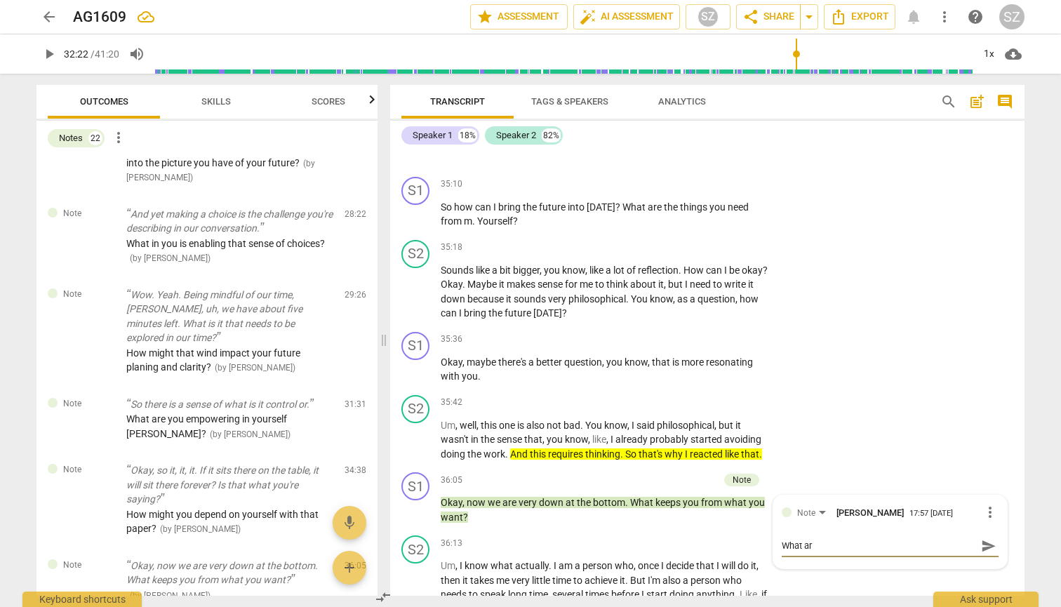
type textarea "What are"
type textarea "What are y"
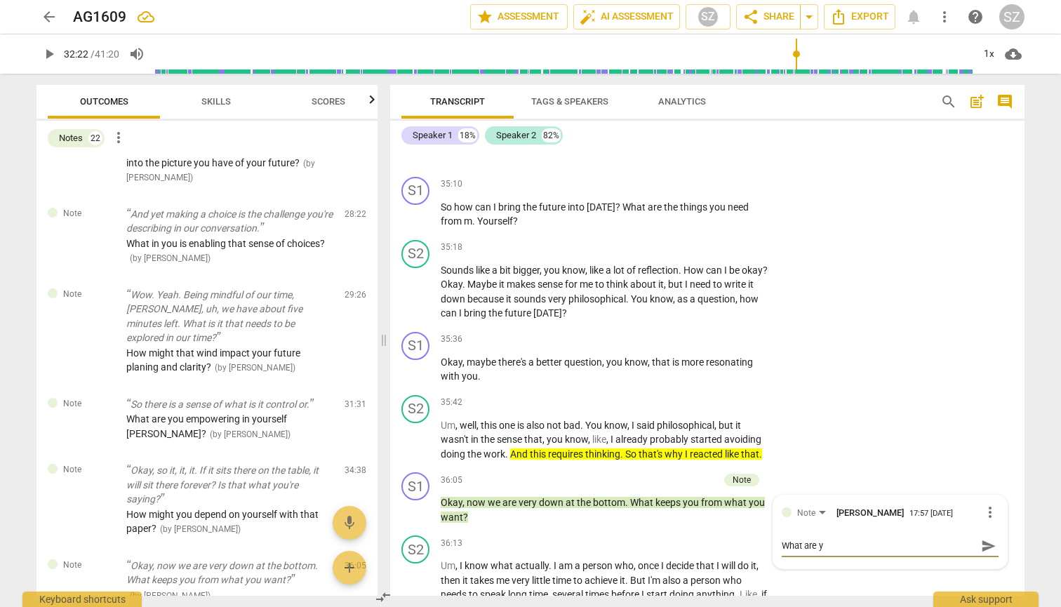
type textarea "What are yo"
type textarea "What are you"
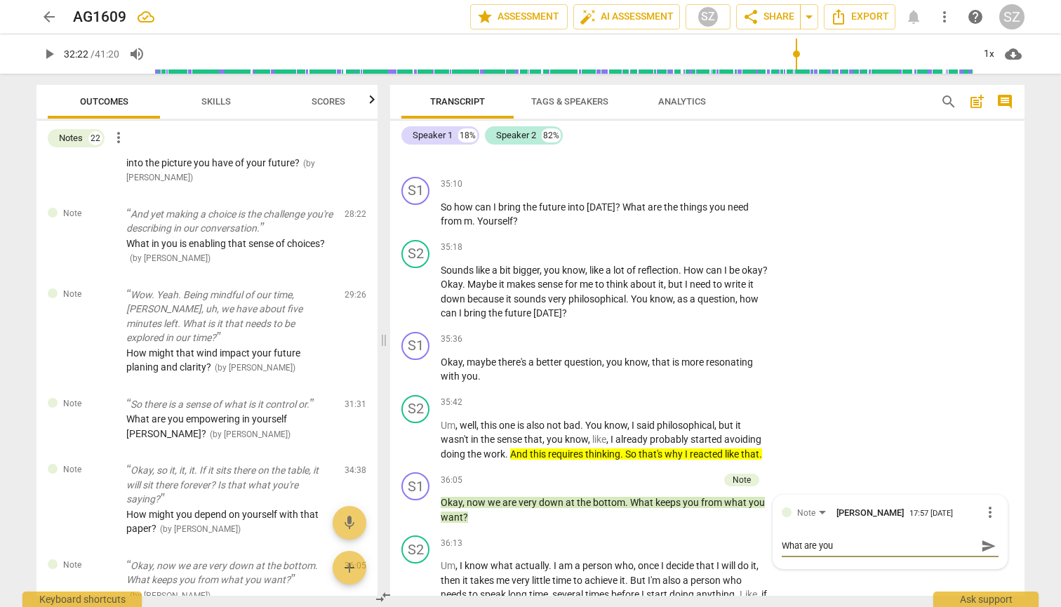
type textarea "What are you"
type textarea "What are you a"
type textarea "What are you av"
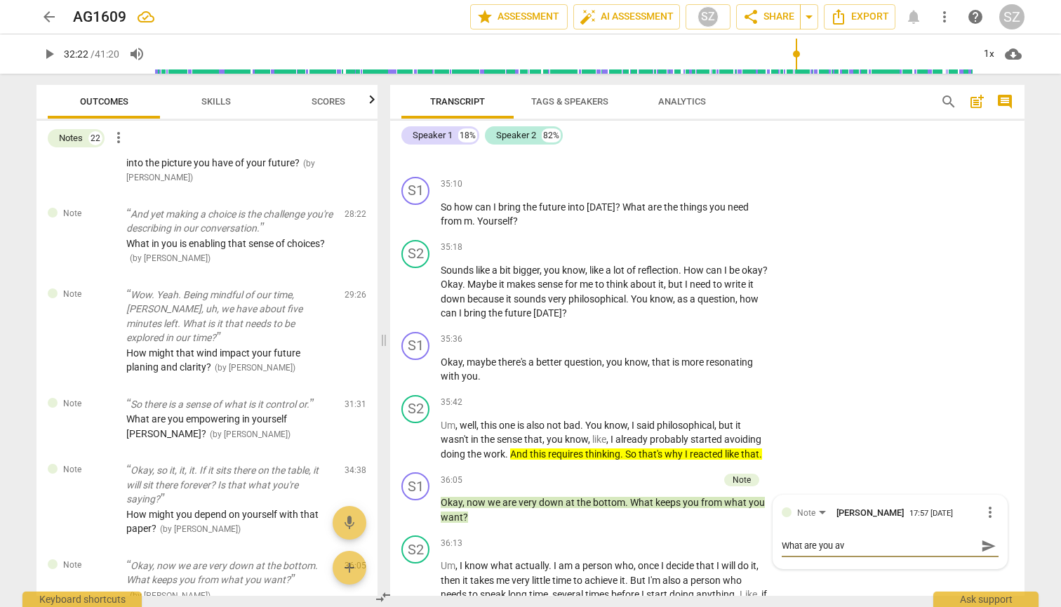
type textarea "What are you avo"
type textarea "What are you avoi"
type textarea "What are you avoiding"
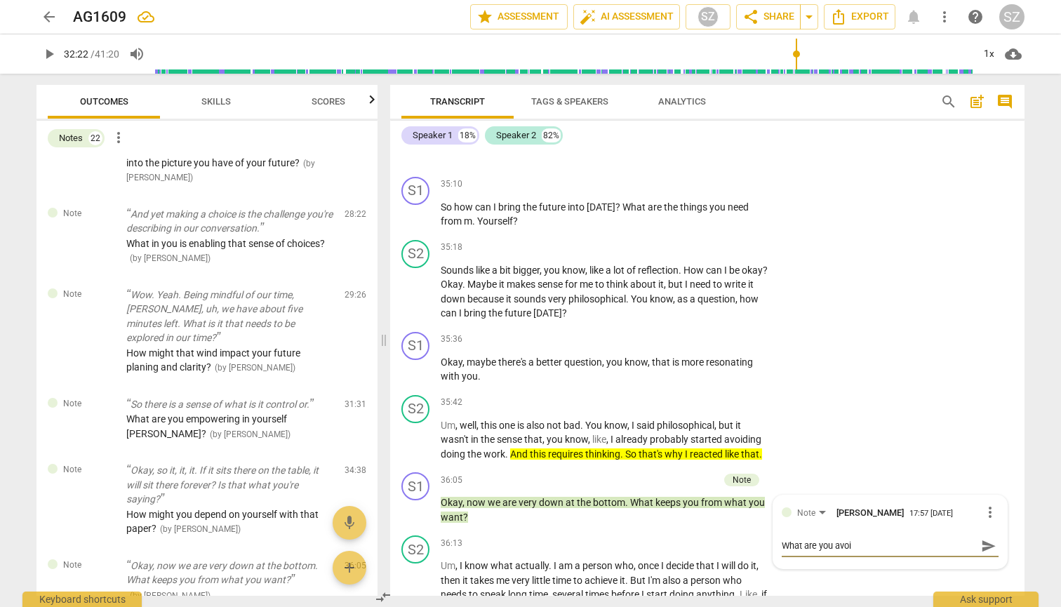
type textarea "What are you avoiding"
type textarea "What are you avoiding."
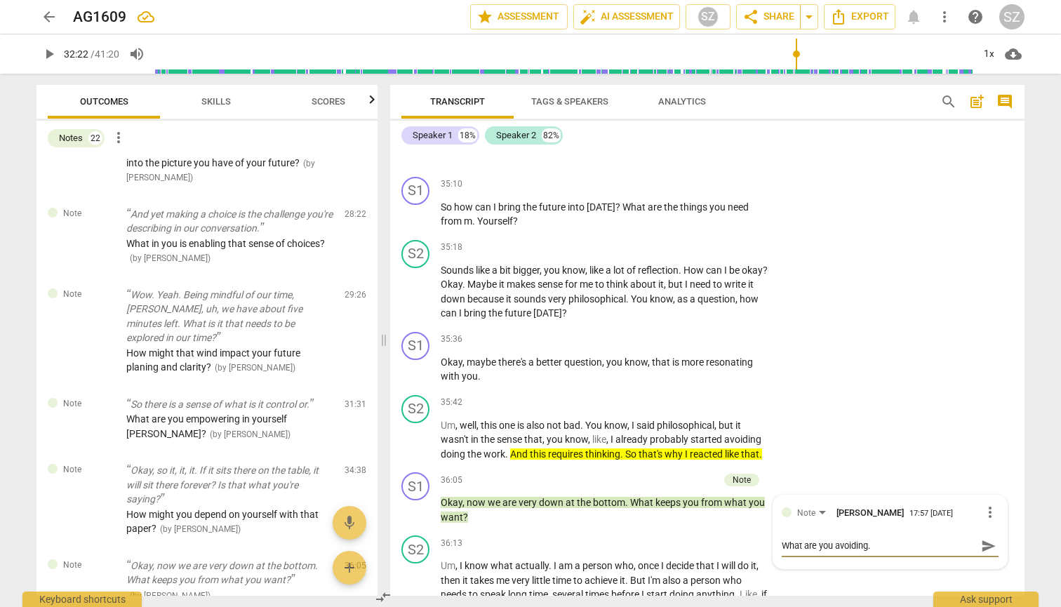
type textarea "What are you avoiding"
type textarea "What are you avoiding?"
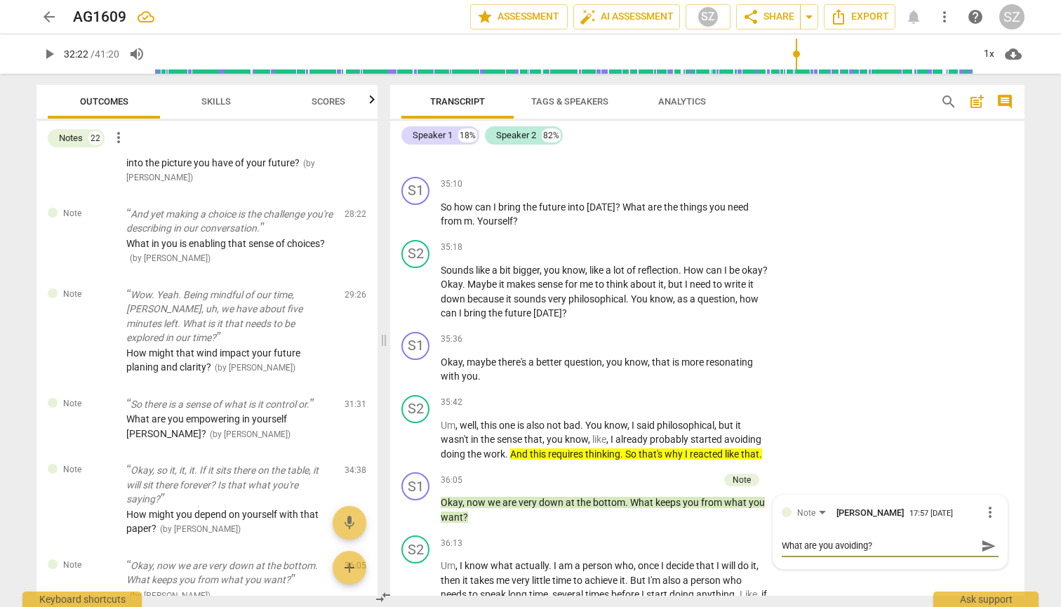
type textarea "What are you avoiding?"
click at [782, 300] on textarea "What are you avoiding?" at bounding box center [879, 545] width 194 height 13
type textarea "WWhat are you avoiding?"
type textarea "WeWhat are you avoiding?"
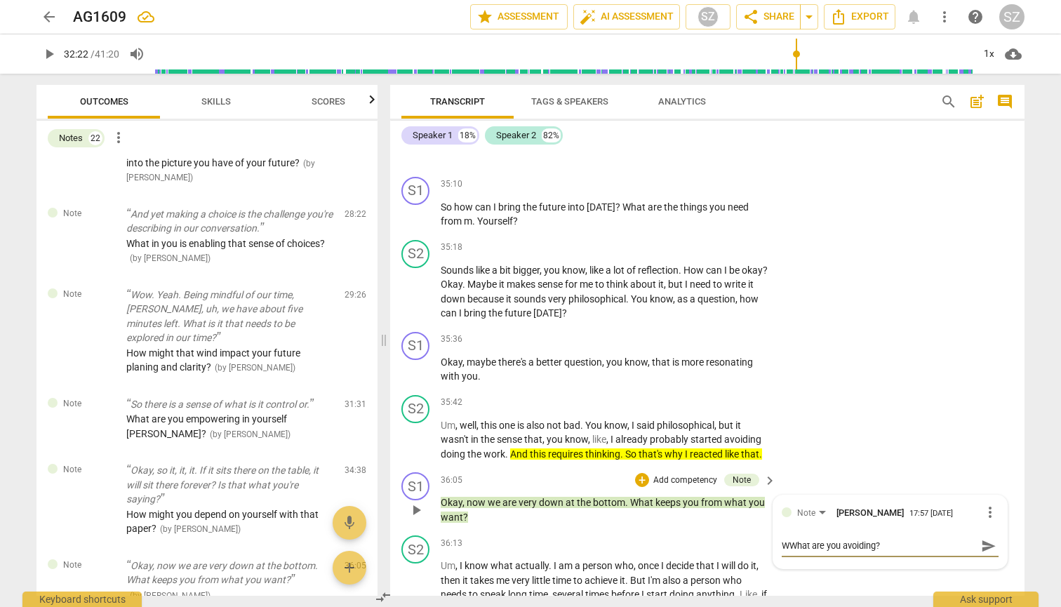
type textarea "WeWhat are you avoiding?"
type textarea "WehWhat are you avoiding?"
type textarea "WeWhat are you avoiding?"
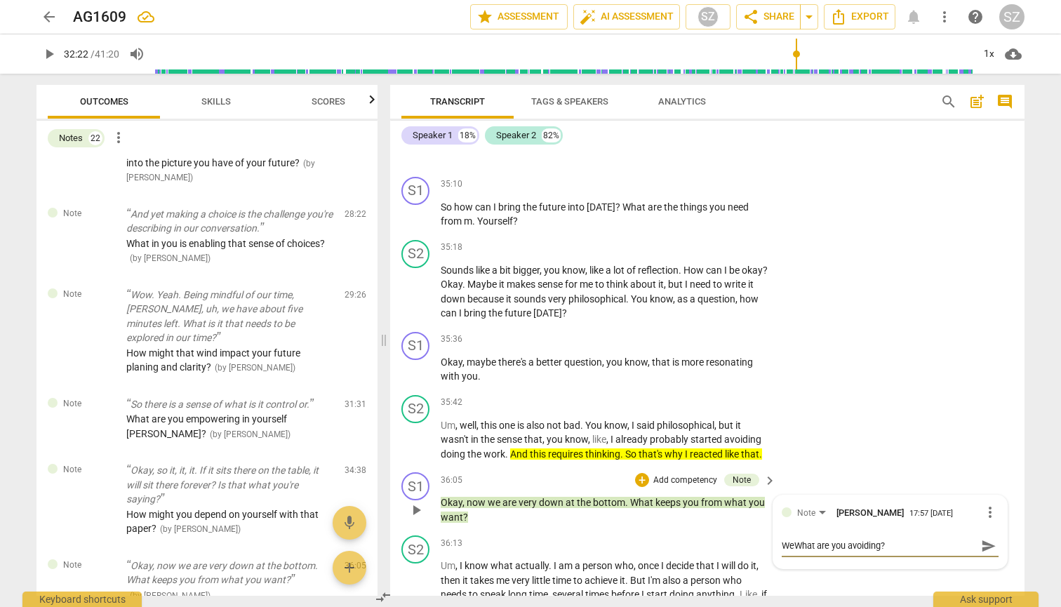
type textarea "WWhat are you avoiding?"
type textarea "WhWhat are you avoiding?"
type textarea "WheWhat are you avoiding?"
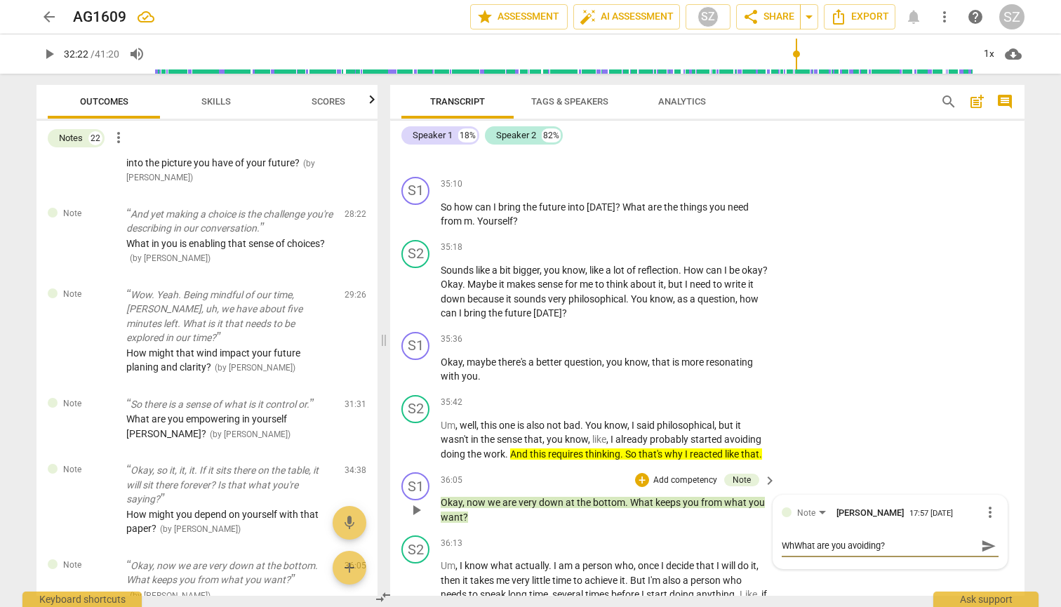
type textarea "WheWhat are you avoiding?"
type textarea "WherWhat are you avoiding?"
type textarea "Where What are you avoiding?"
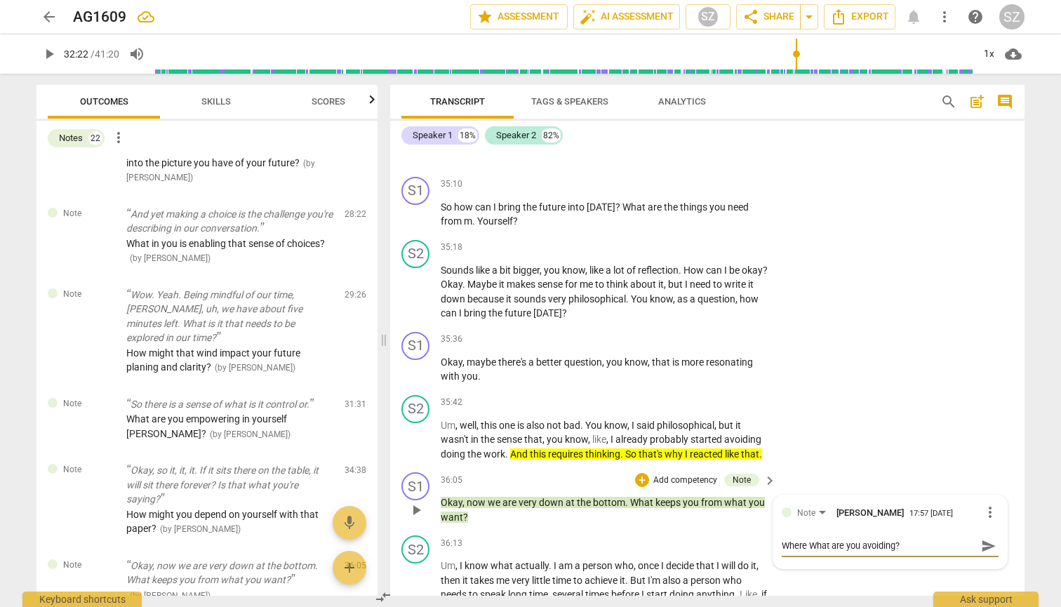
type textarea "Where hWhat are you avoiding?"
type textarea "Where haWhat are you avoiding?"
type textarea "Where havWhat are you avoiding?"
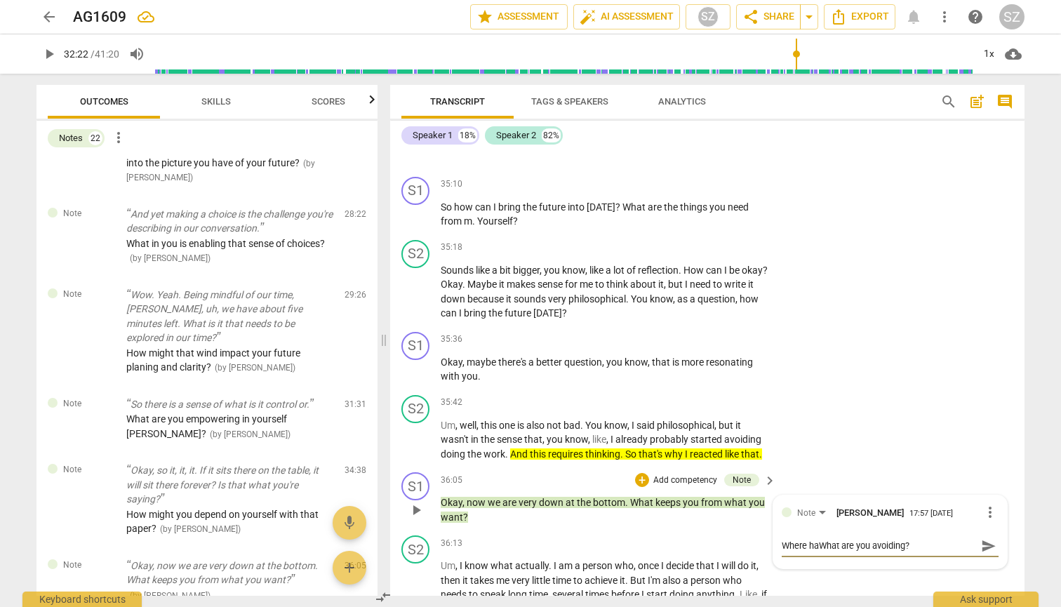
type textarea "Where havWhat are you avoiding?"
type textarea "Where haveWhat are you avoiding?"
click at [981, 300] on span "send" at bounding box center [988, 552] width 15 height 15
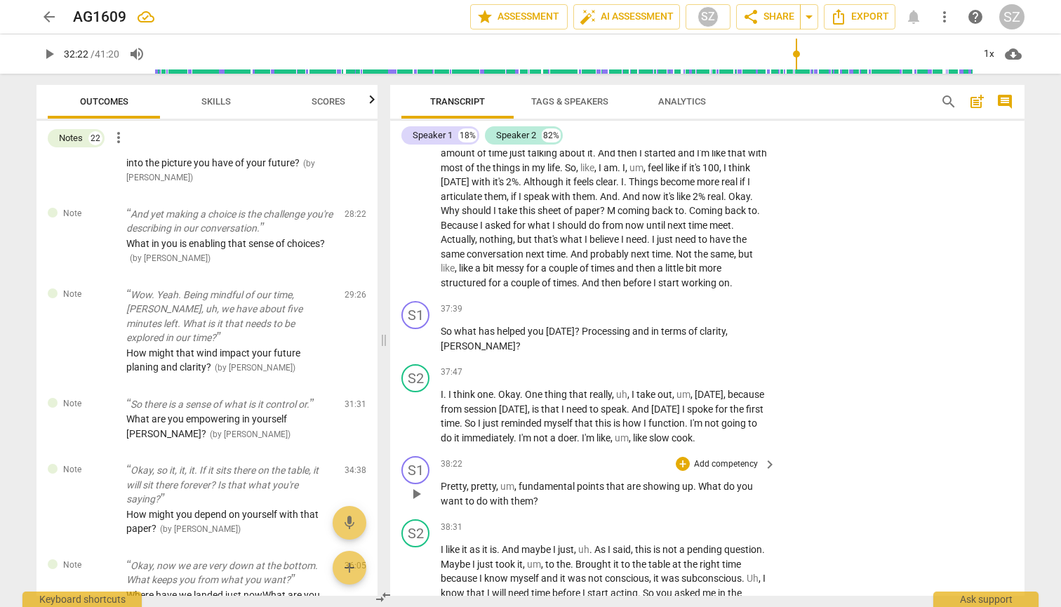
scroll to position [9655, 0]
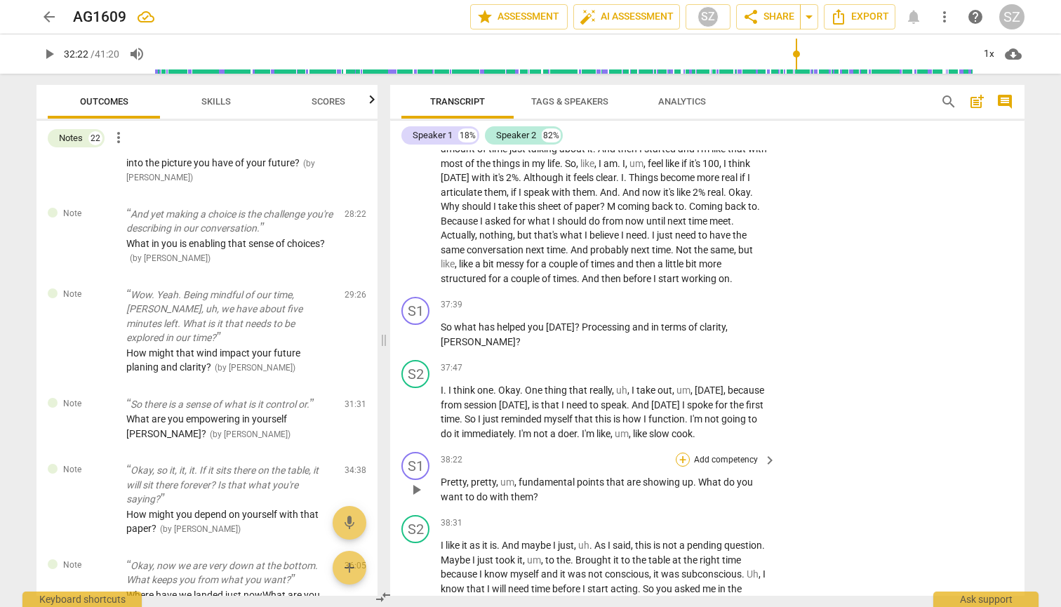
click at [684, 300] on div "+" at bounding box center [683, 460] width 14 height 14
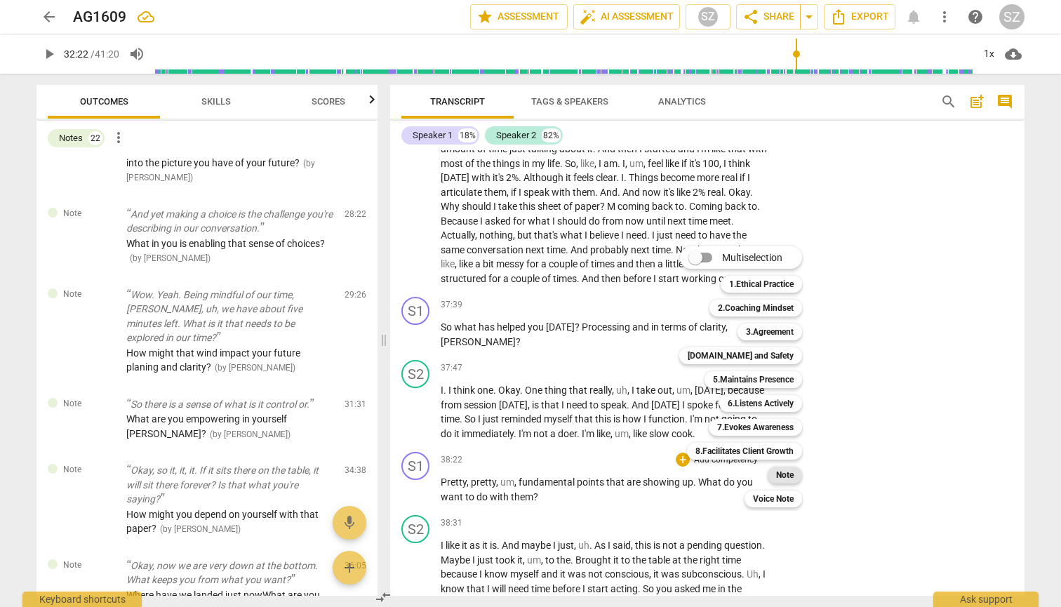
click at [787, 300] on b "Note" at bounding box center [785, 475] width 18 height 17
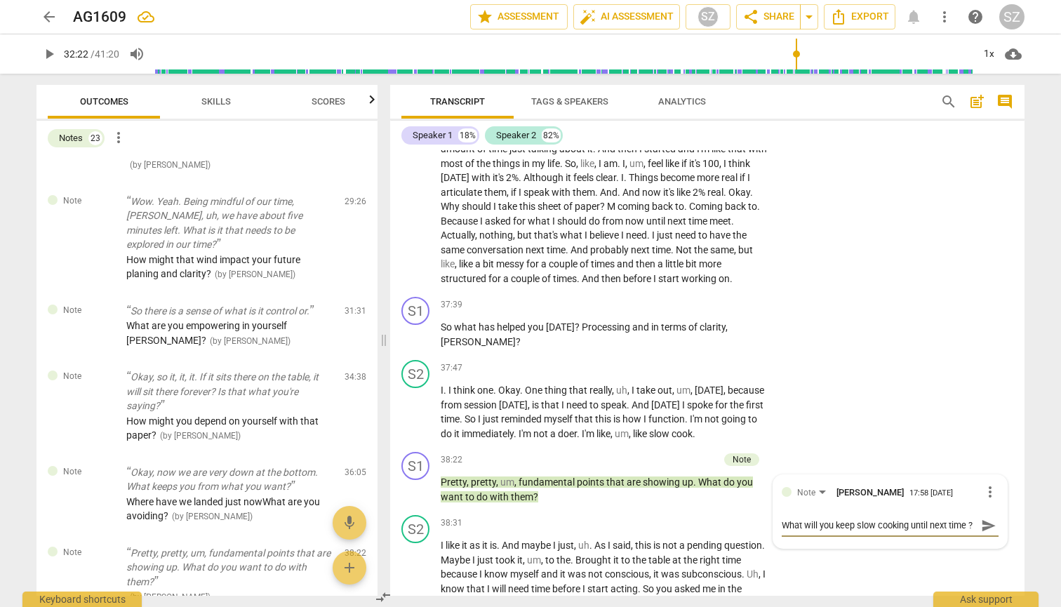
scroll to position [12, 0]
click at [984, 300] on span "send" at bounding box center [988, 525] width 15 height 15
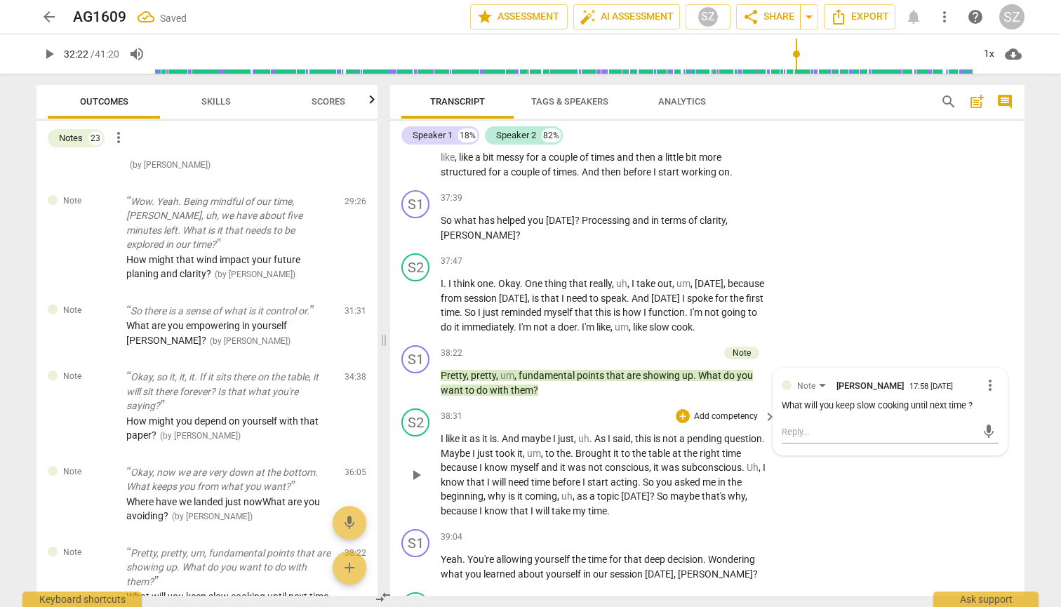
scroll to position [9774, 0]
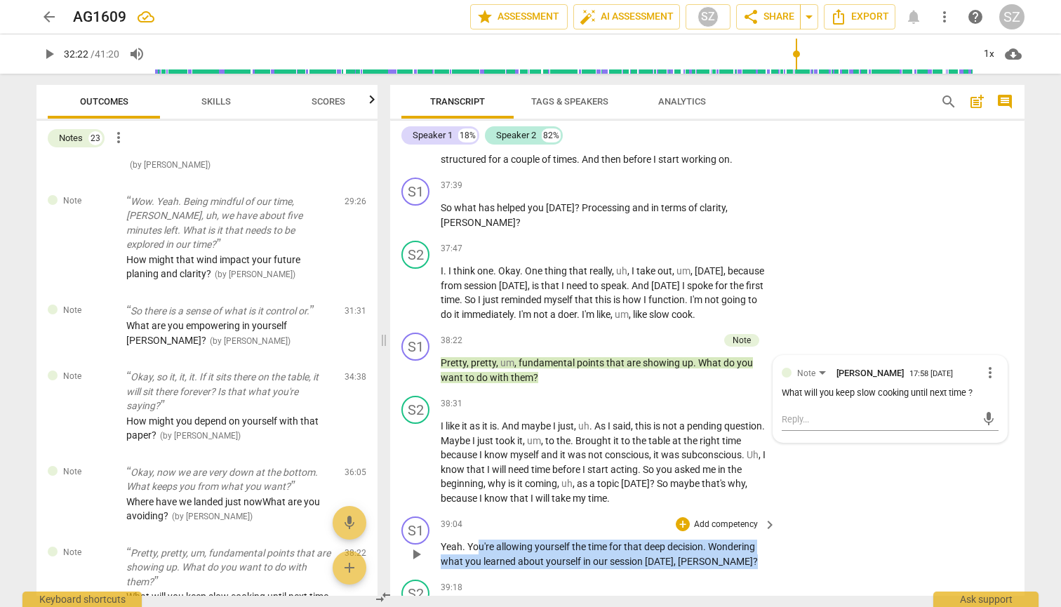
drag, startPoint x: 476, startPoint y: 461, endPoint x: 706, endPoint y: 478, distance: 230.1
click at [706, 300] on p "Yeah . You're allowing yourself the time for that deep decision . Wondering wha…" at bounding box center [605, 554] width 328 height 29
click at [521, 300] on span "allowing" at bounding box center [515, 546] width 39 height 11
drag, startPoint x: 469, startPoint y: 462, endPoint x: 733, endPoint y: 469, distance: 264.6
click at [733, 300] on p "Yeah . You're allowing yourself the time for that deep decision . Wondering wha…" at bounding box center [605, 554] width 328 height 29
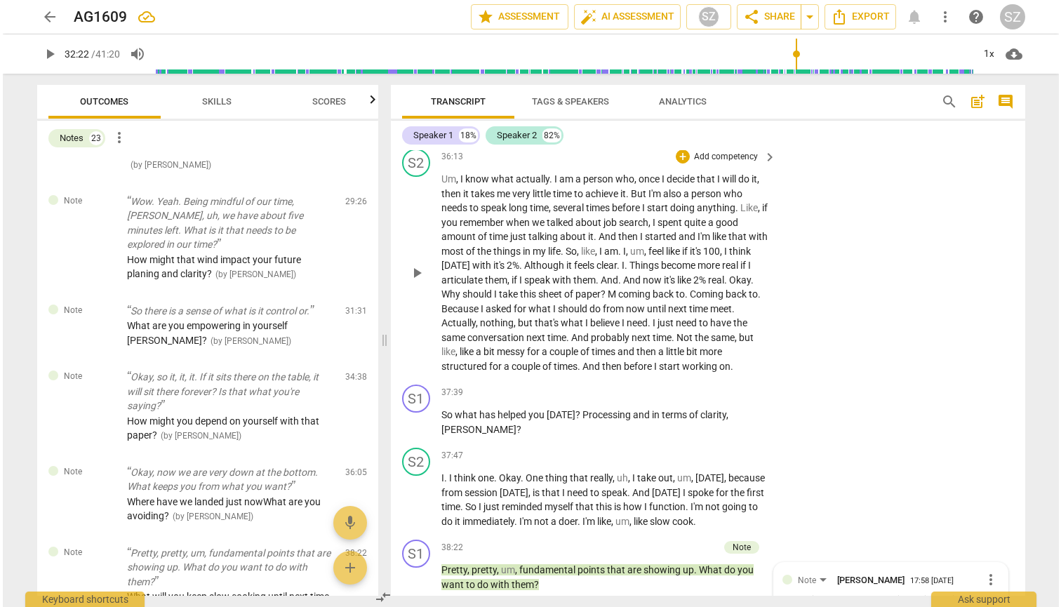
scroll to position [9612, 0]
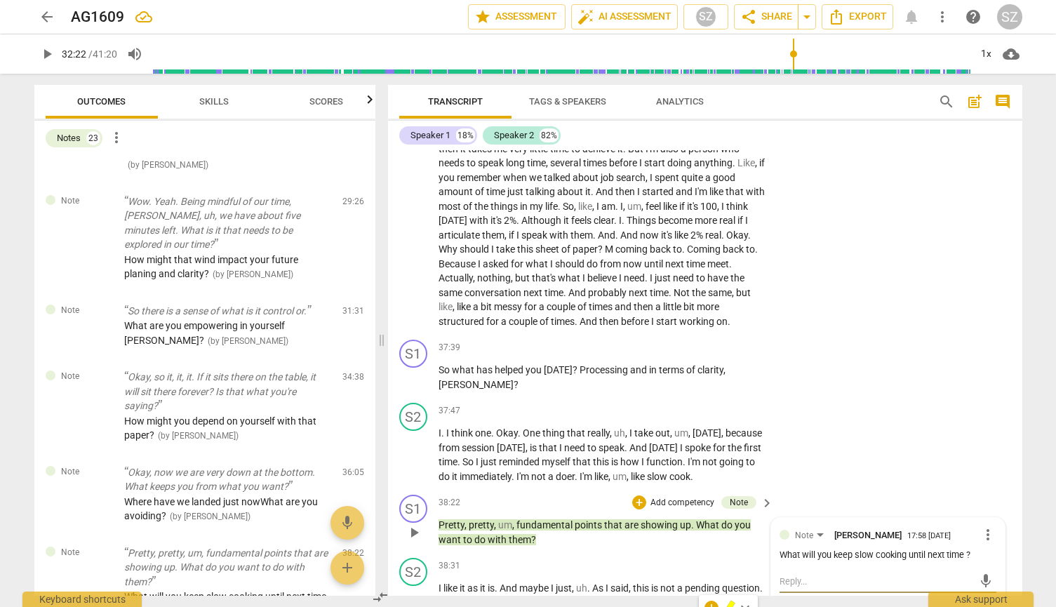
click at [787, 300] on textarea at bounding box center [877, 581] width 194 height 13
click at [981, 300] on span "send" at bounding box center [988, 587] width 15 height 15
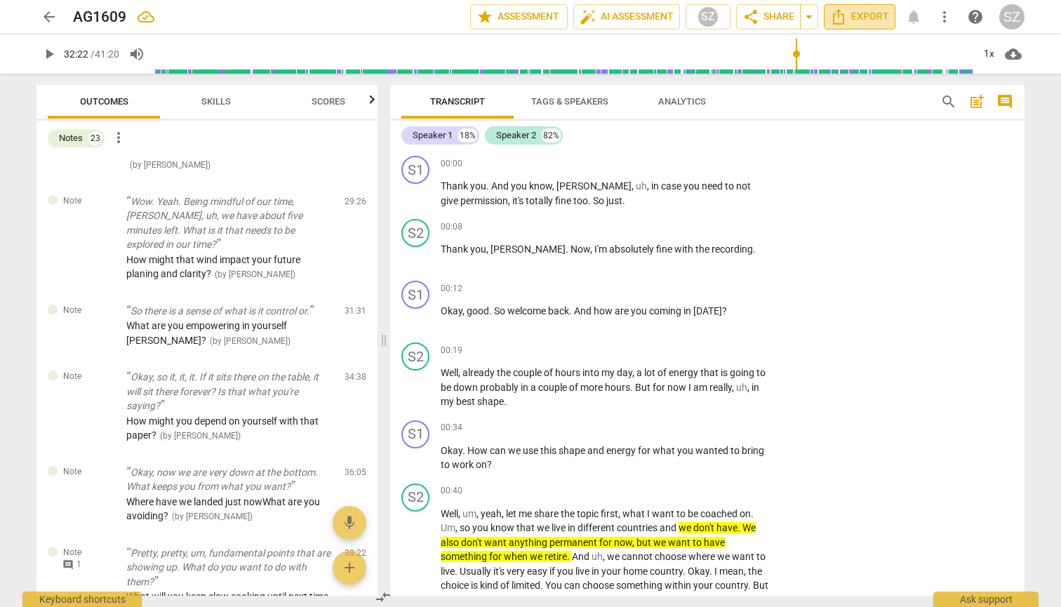
click at [869, 24] on span "Export" at bounding box center [859, 16] width 59 height 17
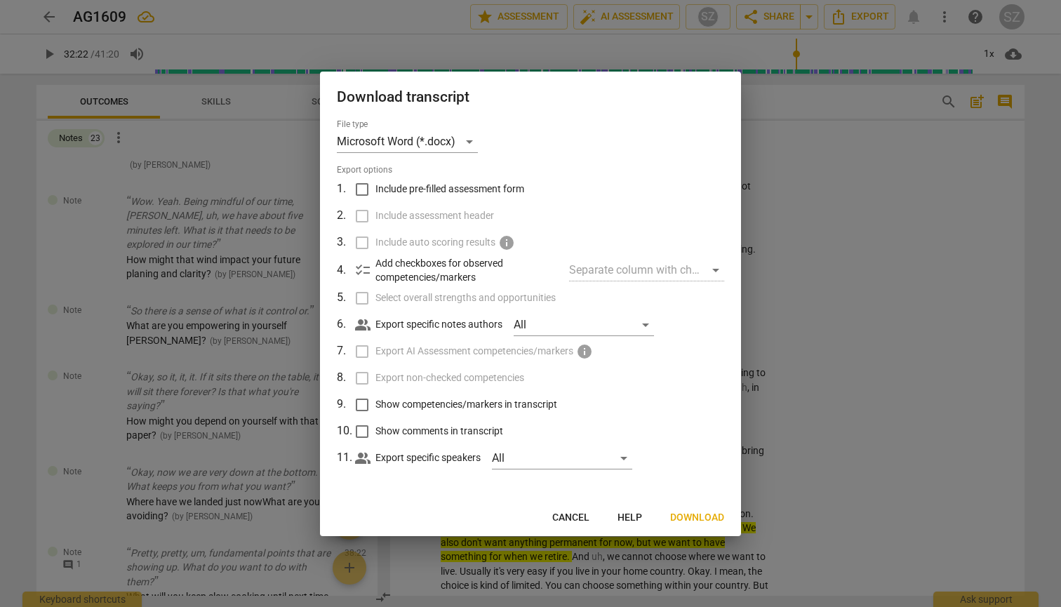
click at [700, 300] on span "Download" at bounding box center [697, 518] width 54 height 14
